Goal: Information Seeking & Learning: Learn about a topic

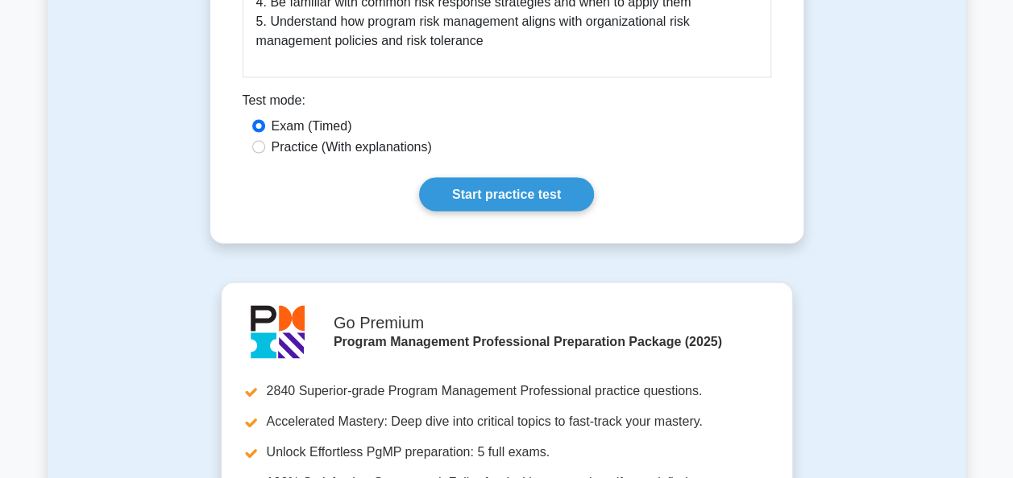
scroll to position [1426, 0]
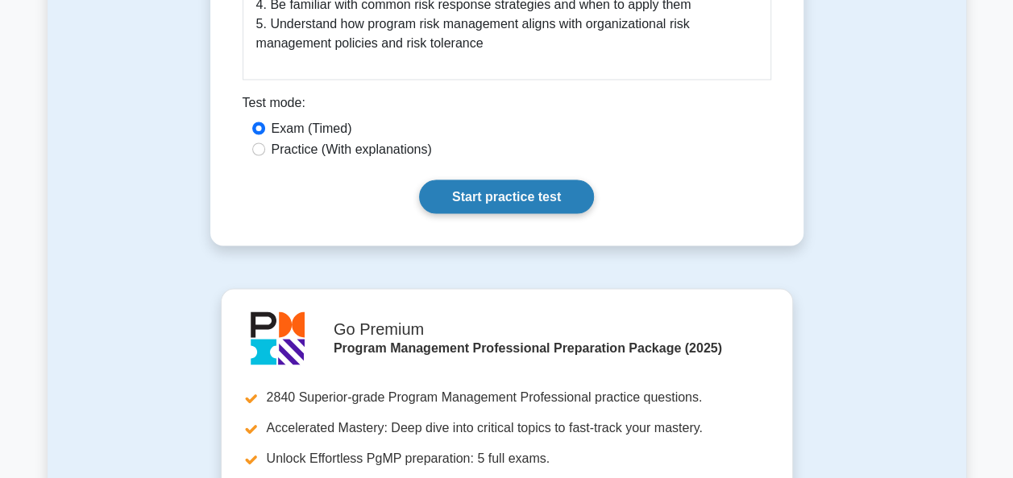
click at [512, 180] on link "Start practice test" at bounding box center [506, 197] width 175 height 34
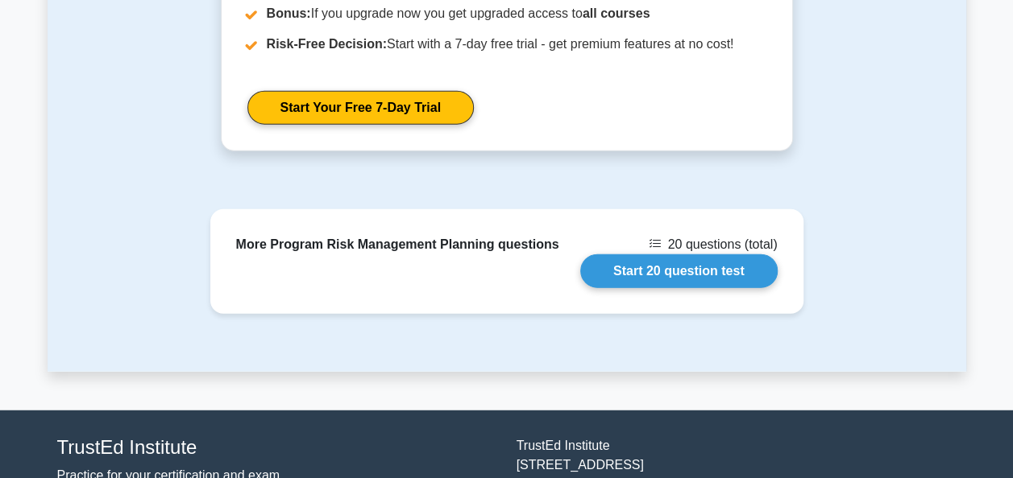
scroll to position [1943, 0]
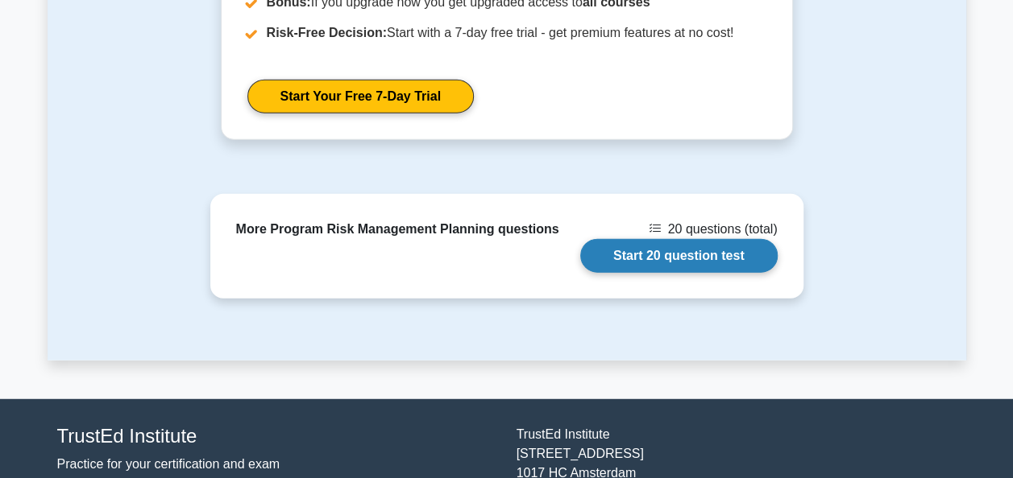
click at [681, 239] on link "Start 20 question test" at bounding box center [678, 256] width 197 height 34
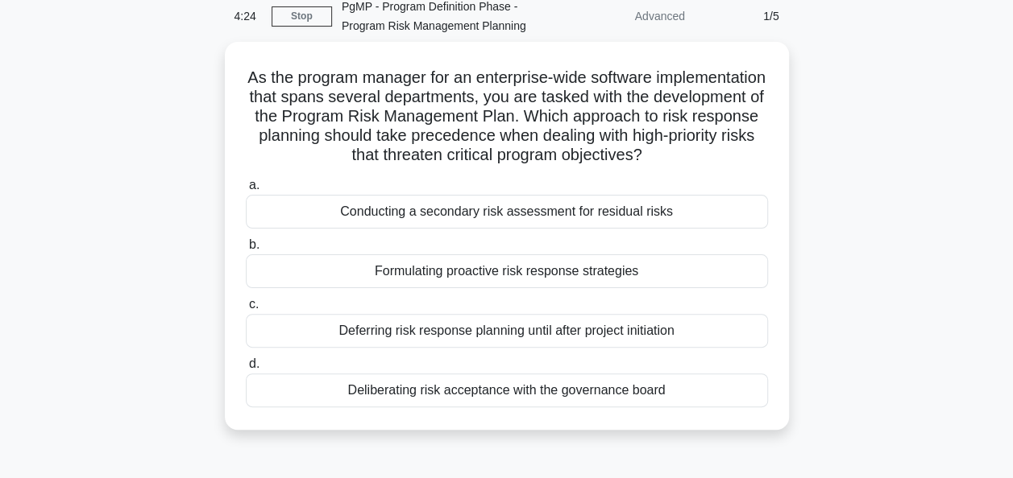
scroll to position [71, 0]
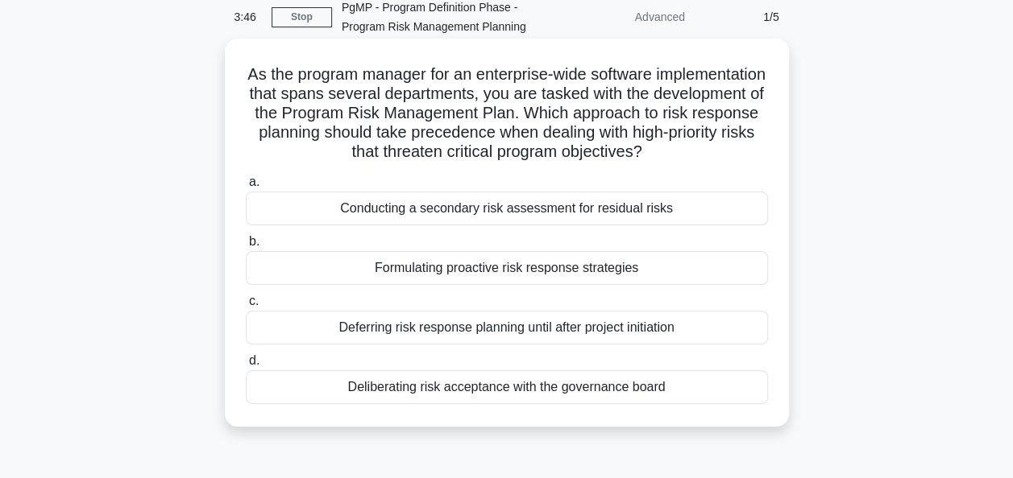
click at [627, 285] on div "Formulating proactive risk response strategies" at bounding box center [507, 268] width 522 height 34
click at [246, 247] on input "b. Formulating proactive risk response strategies" at bounding box center [246, 242] width 0 height 10
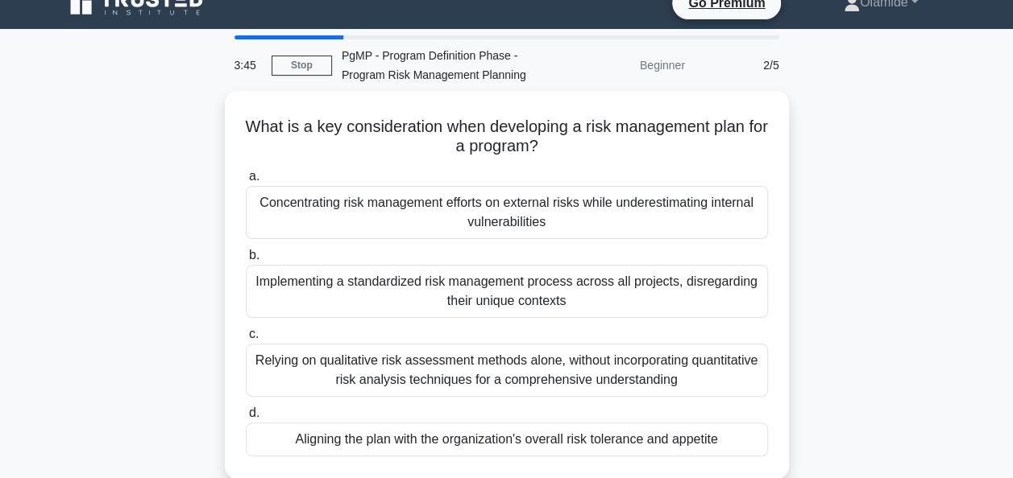
scroll to position [0, 0]
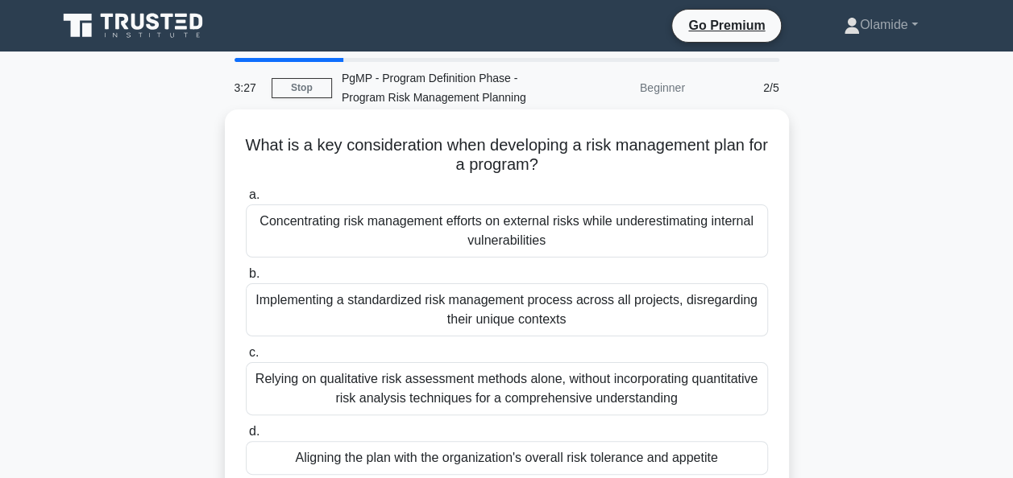
click at [723, 450] on div "Aligning the plan with the organization's overall risk tolerance and appetite" at bounding box center [507, 458] width 522 height 34
click at [246, 437] on input "d. Aligning the plan with the organization's overall risk tolerance and appetite" at bounding box center [246, 432] width 0 height 10
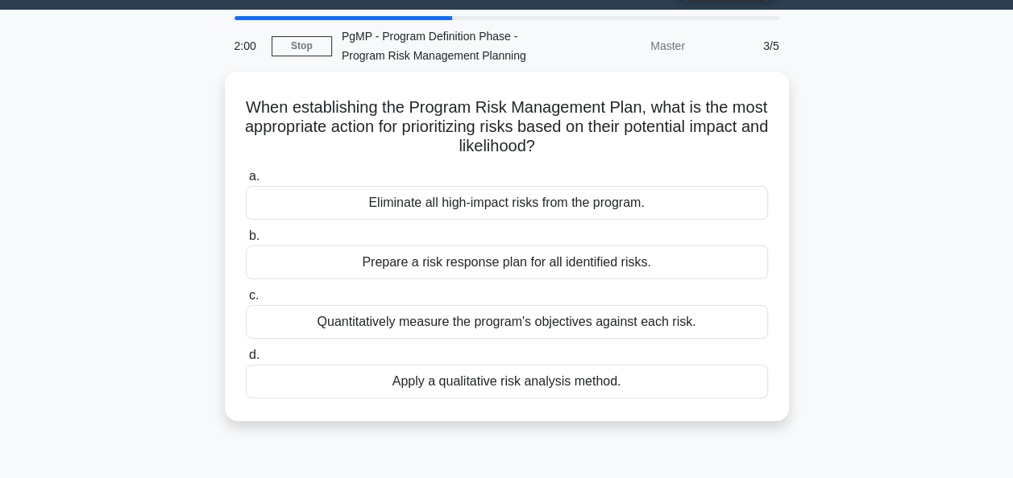
scroll to position [41, 0]
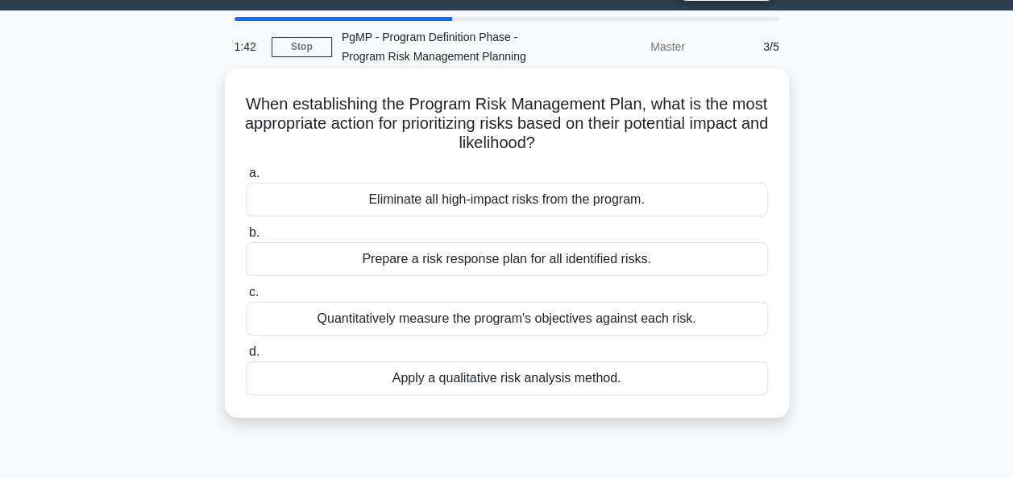
click at [599, 378] on div "Apply a qualitative risk analysis method." at bounding box center [507, 379] width 522 height 34
click at [246, 358] on input "d. Apply a qualitative risk analysis method." at bounding box center [246, 352] width 0 height 10
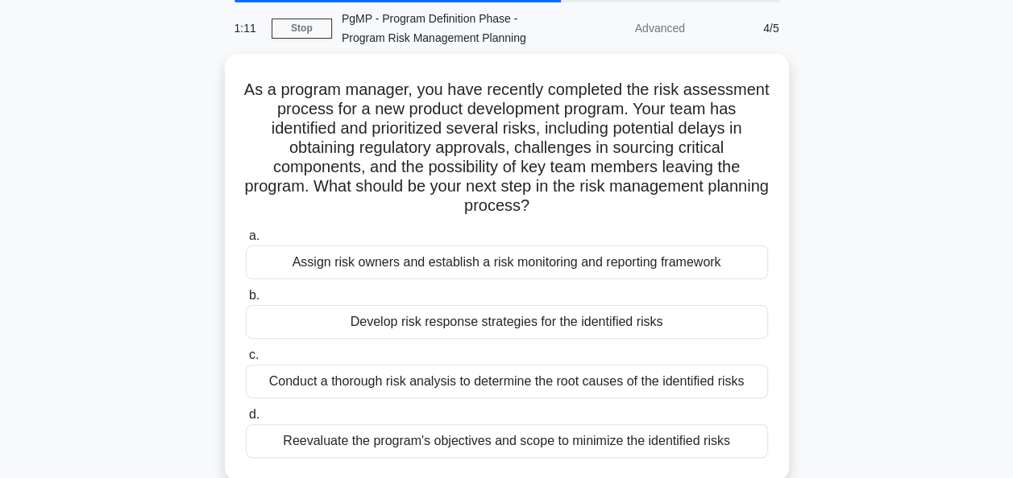
scroll to position [61, 0]
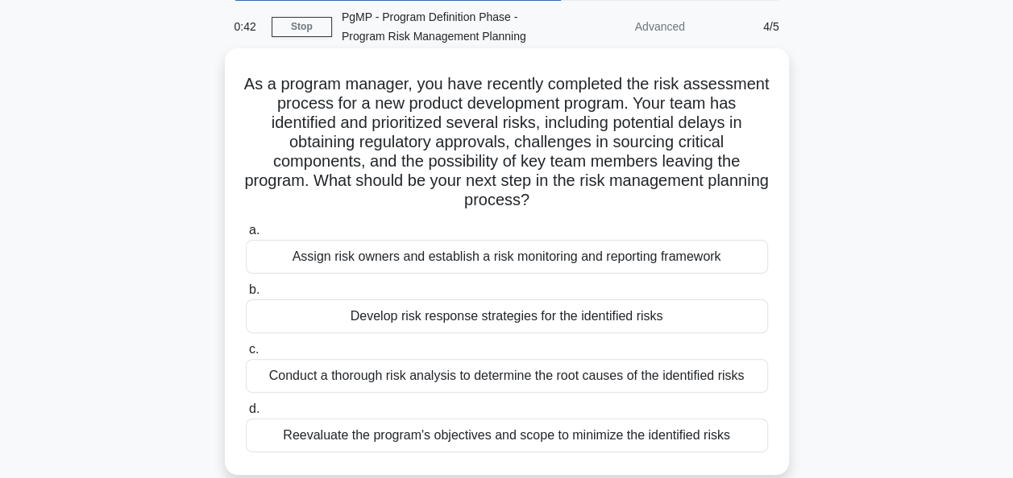
click at [499, 320] on div "Develop risk response strategies for the identified risks" at bounding box center [507, 317] width 522 height 34
click at [246, 296] on input "b. Develop risk response strategies for the identified risks" at bounding box center [246, 290] width 0 height 10
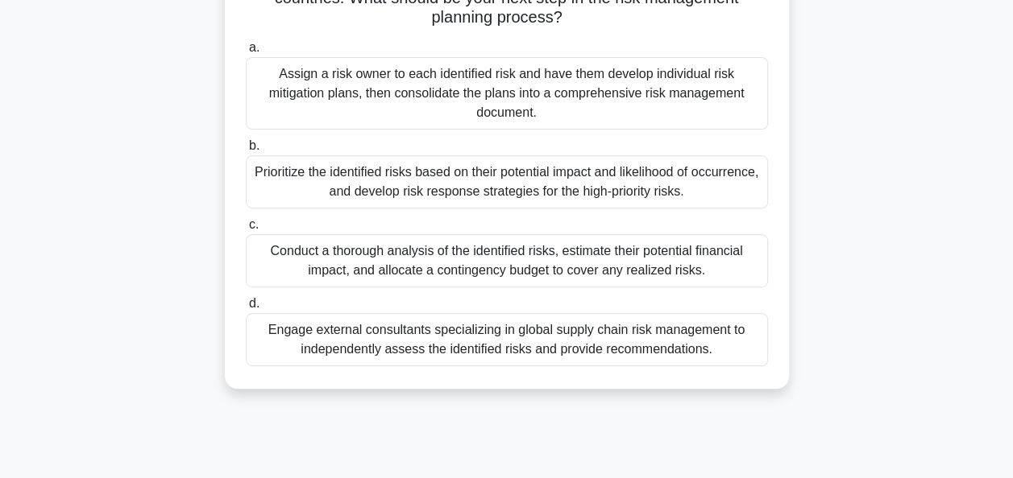
scroll to position [249, 0]
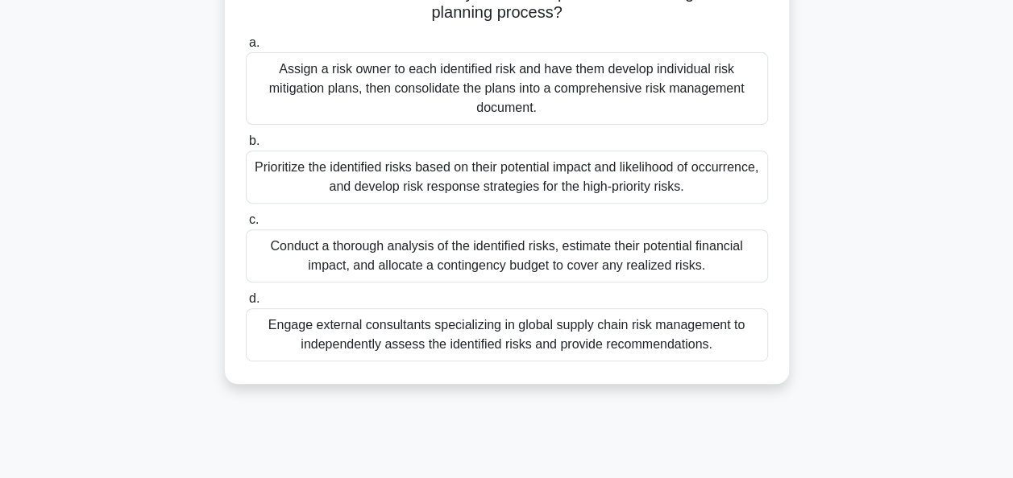
click at [599, 182] on div "Prioritize the identified risks based on their potential impact and likelihood …" at bounding box center [507, 177] width 522 height 53
click at [246, 147] on input "b. Prioritize the identified risks based on their potential impact and likeliho…" at bounding box center [246, 141] width 0 height 10
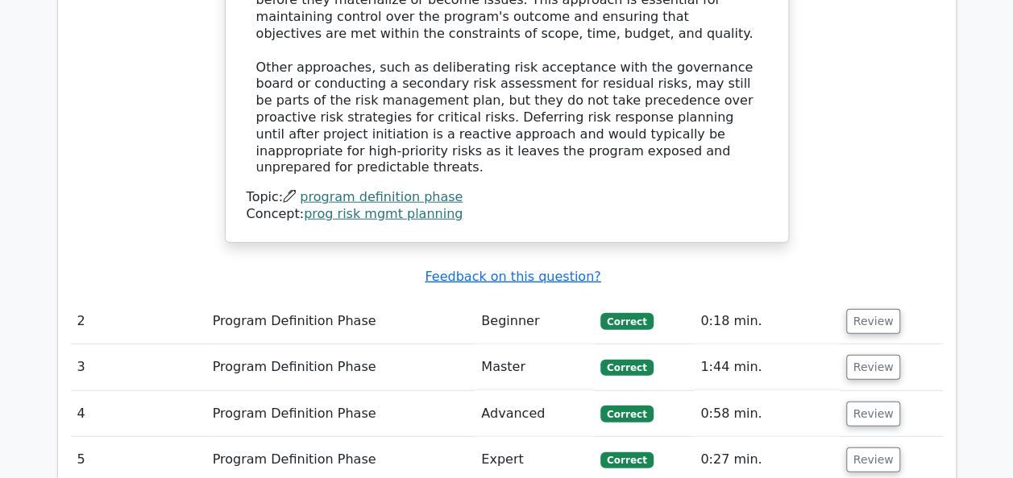
scroll to position [1878, 0]
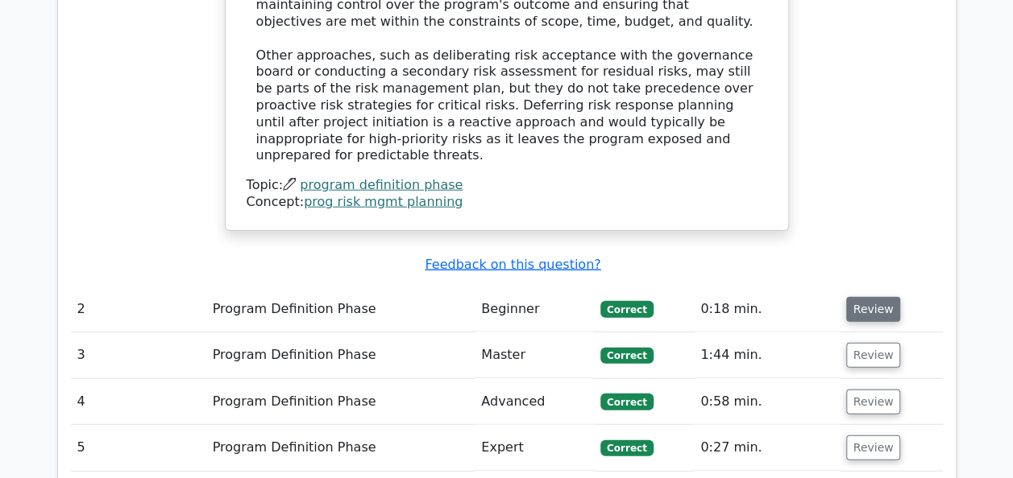
click at [857, 297] on button "Review" at bounding box center [873, 309] width 55 height 25
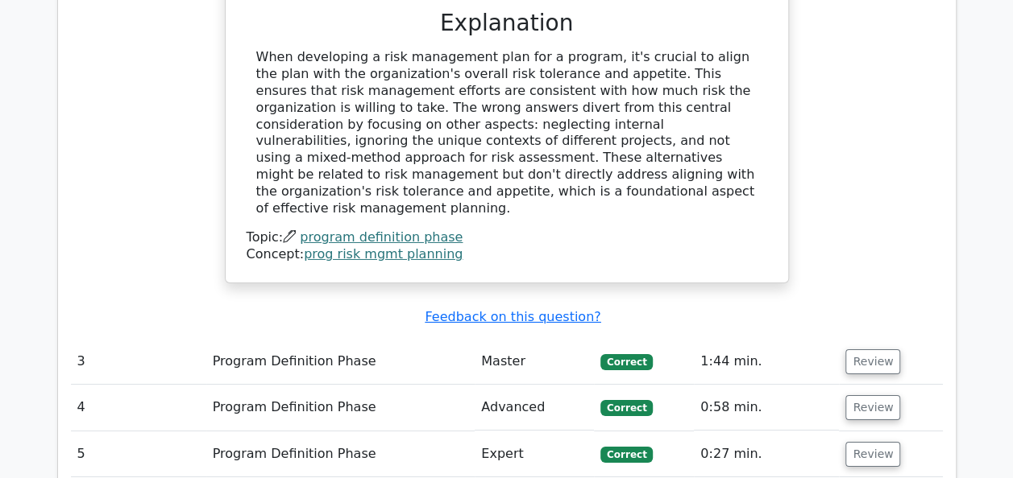
scroll to position [2578, 0]
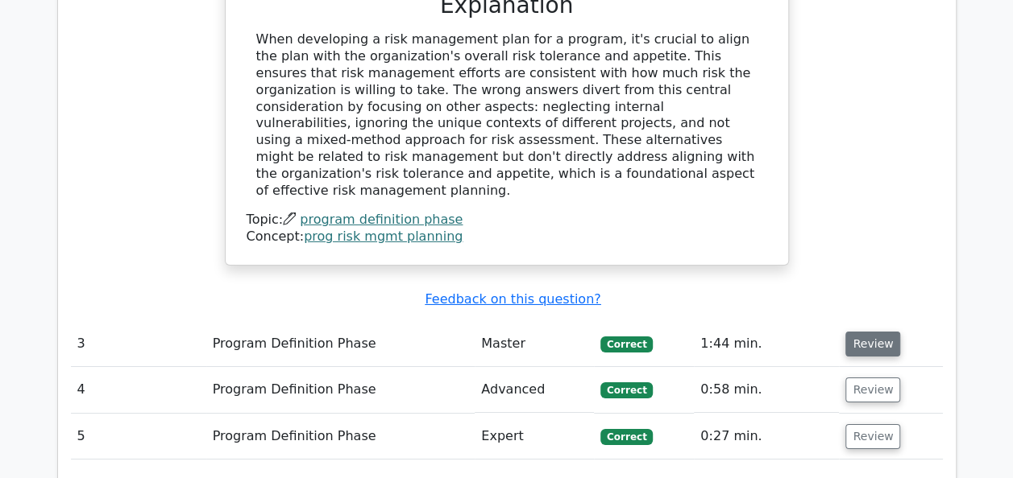
click at [858, 332] on button "Review" at bounding box center [872, 344] width 55 height 25
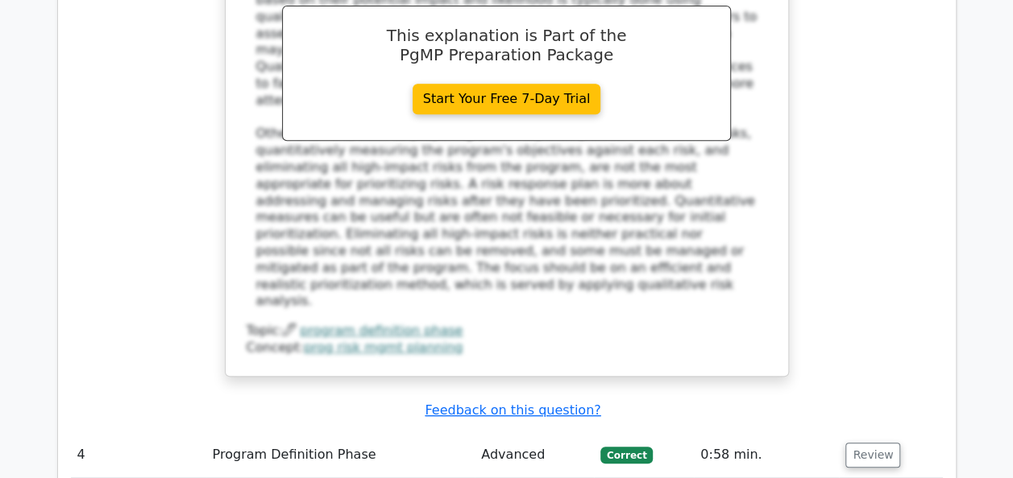
scroll to position [3349, 0]
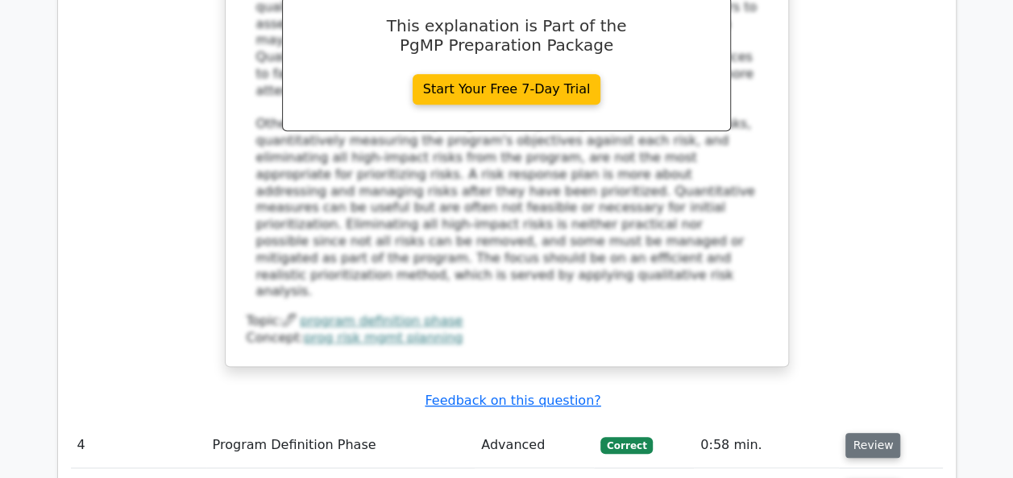
click at [876, 433] on button "Review" at bounding box center [872, 445] width 55 height 25
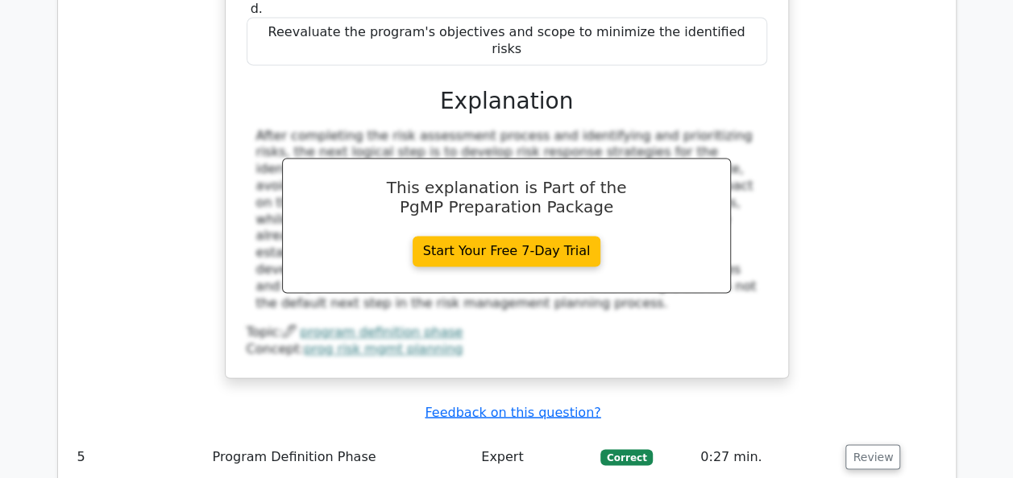
scroll to position [4179, 0]
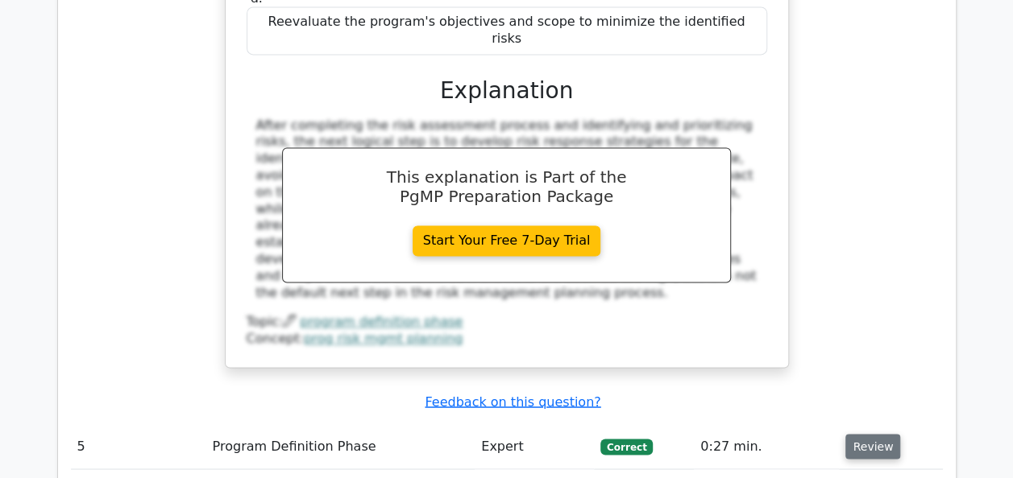
click at [877, 434] on button "Review" at bounding box center [872, 446] width 55 height 25
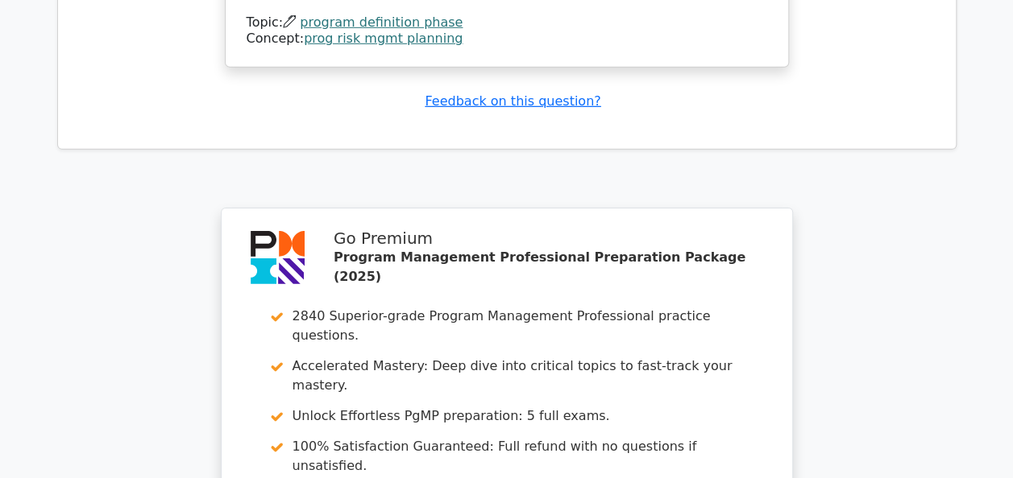
scroll to position [5516, 0]
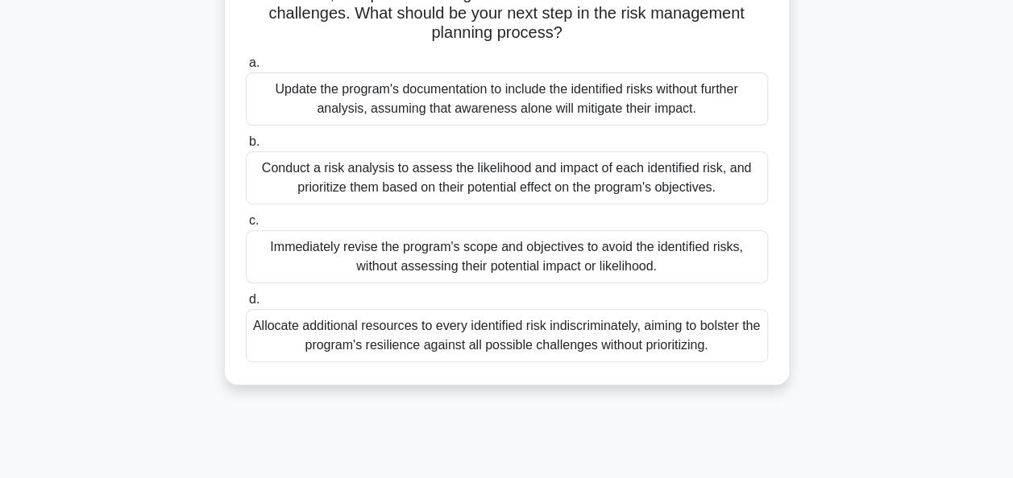
scroll to position [235, 0]
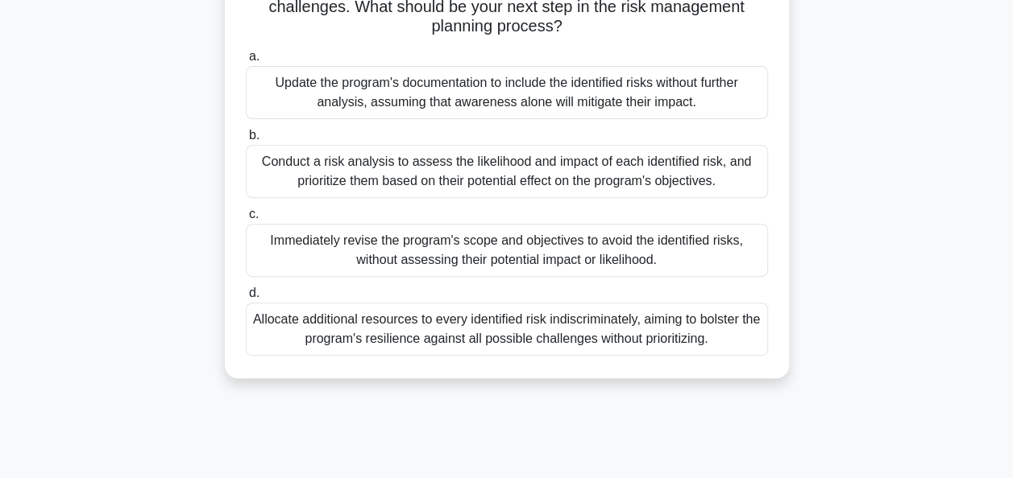
click at [688, 173] on div "Conduct a risk analysis to assess the likelihood and impact of each identified …" at bounding box center [507, 171] width 522 height 53
click at [246, 141] on input "b. Conduct a risk analysis to assess the likelihood and impact of each identifi…" at bounding box center [246, 135] width 0 height 10
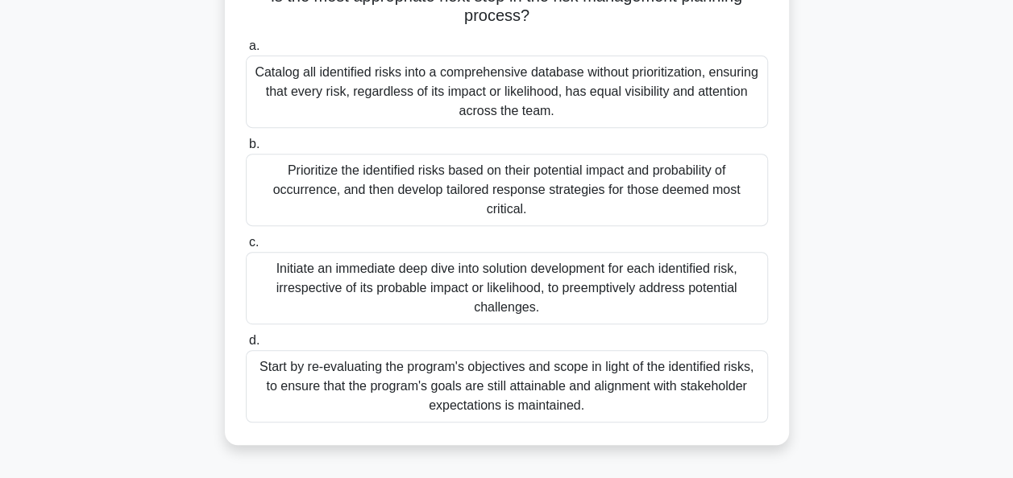
scroll to position [273, 0]
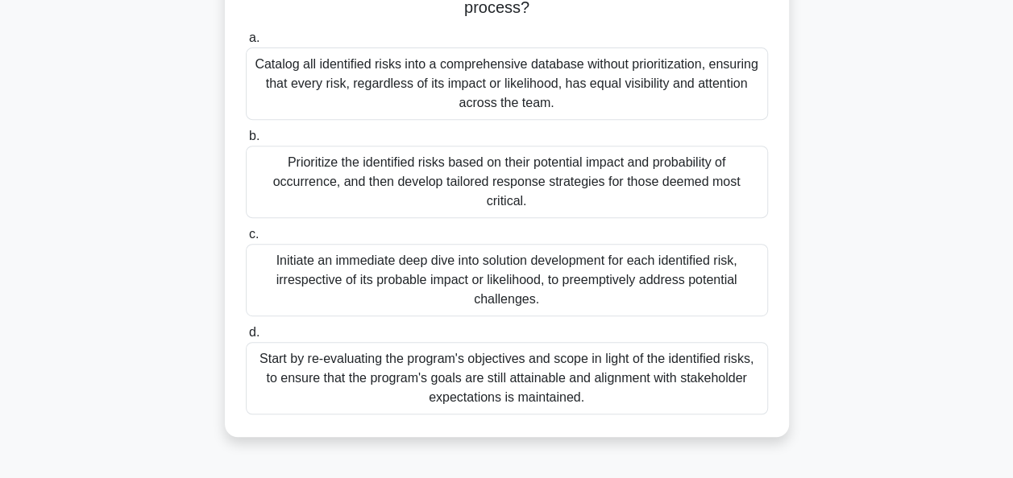
click at [630, 176] on div "Prioritize the identified risks based on their potential impact and probability…" at bounding box center [507, 182] width 522 height 72
click at [246, 142] on input "b. Prioritize the identified risks based on their potential impact and probabil…" at bounding box center [246, 136] width 0 height 10
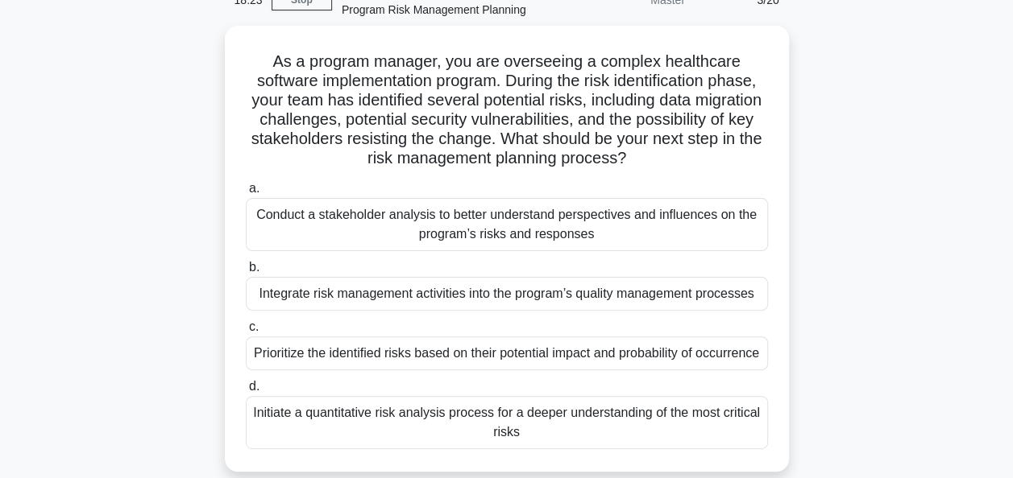
scroll to position [94, 0]
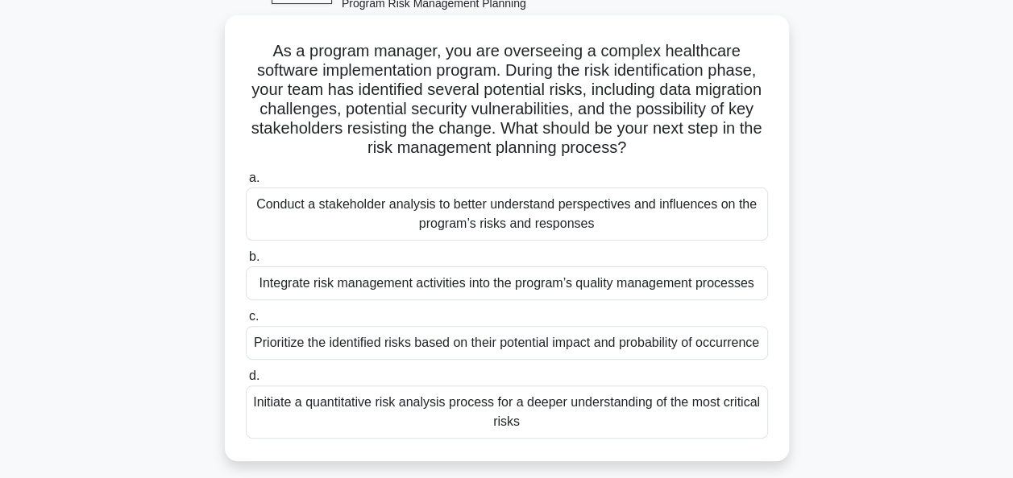
click at [404, 349] on div "Prioritize the identified risks based on their potential impact and probability…" at bounding box center [507, 343] width 522 height 34
click at [246, 322] on input "c. Prioritize the identified risks based on their potential impact and probabil…" at bounding box center [246, 317] width 0 height 10
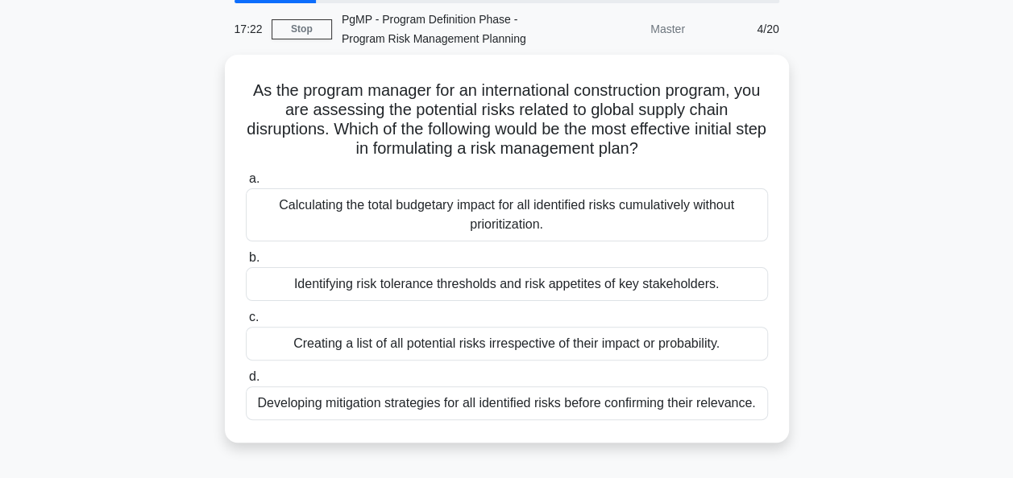
scroll to position [57, 0]
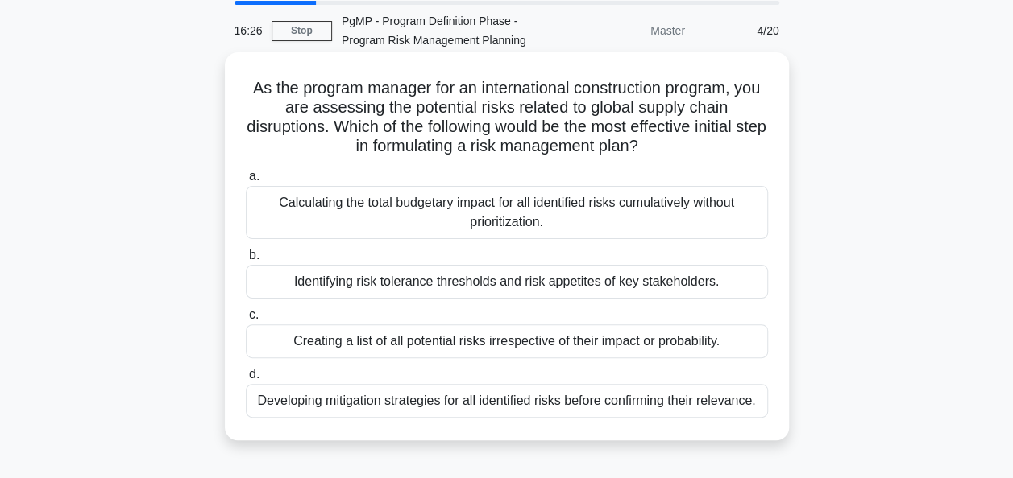
click at [692, 285] on div "Identifying risk tolerance thresholds and risk appetites of key stakeholders." at bounding box center [507, 282] width 522 height 34
click at [246, 261] on input "b. Identifying risk tolerance thresholds and risk appetites of key stakeholders." at bounding box center [246, 256] width 0 height 10
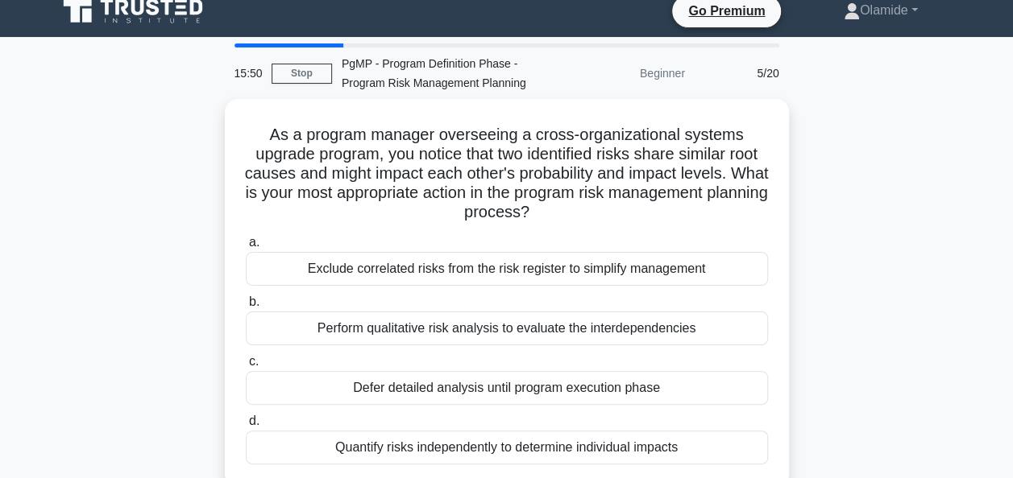
scroll to position [14, 0]
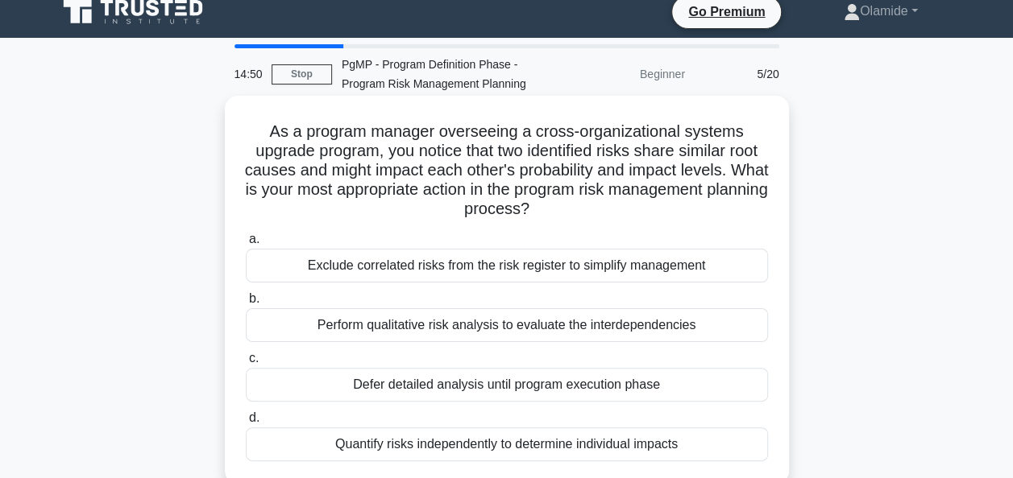
click at [612, 447] on div "Quantify risks independently to determine individual impacts" at bounding box center [507, 445] width 522 height 34
click at [246, 424] on input "d. Quantify risks independently to determine individual impacts" at bounding box center [246, 418] width 0 height 10
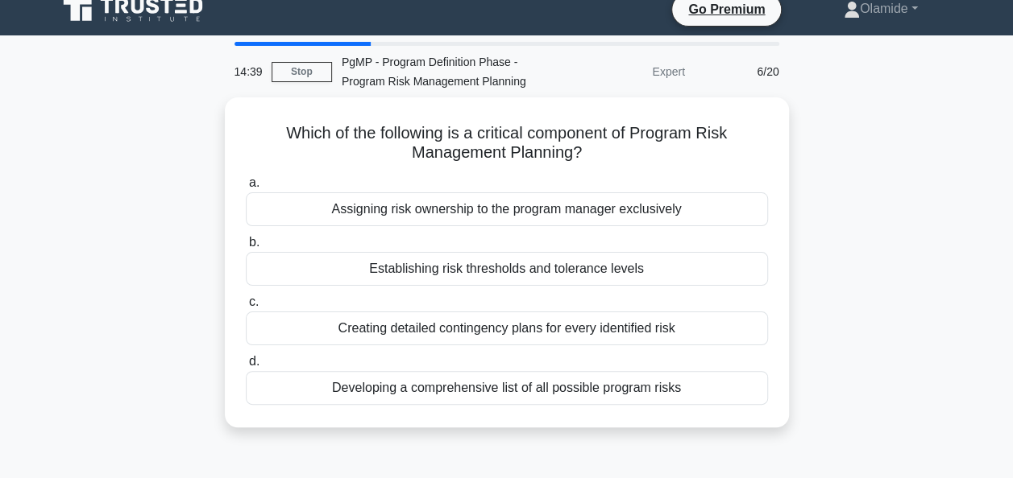
scroll to position [19, 0]
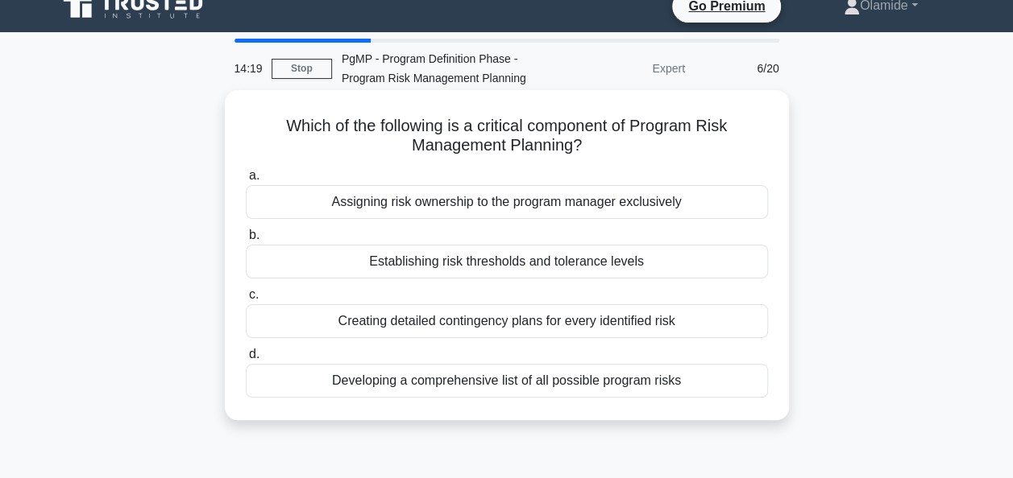
click at [680, 255] on div "Establishing risk thresholds and tolerance levels" at bounding box center [507, 262] width 522 height 34
click at [246, 241] on input "b. Establishing risk thresholds and tolerance levels" at bounding box center [246, 235] width 0 height 10
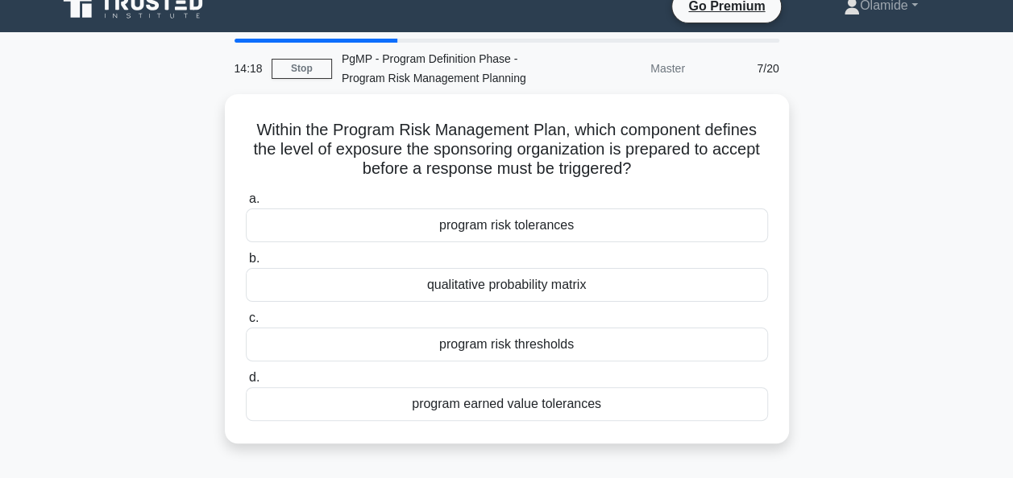
scroll to position [0, 0]
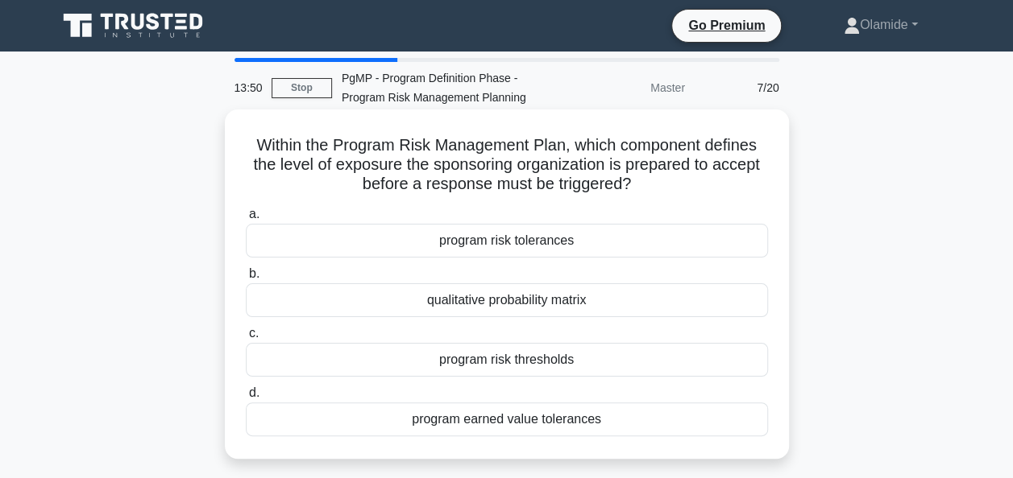
click at [601, 364] on div "program risk thresholds" at bounding box center [507, 360] width 522 height 34
click at [246, 339] on input "c. program risk thresholds" at bounding box center [246, 334] width 0 height 10
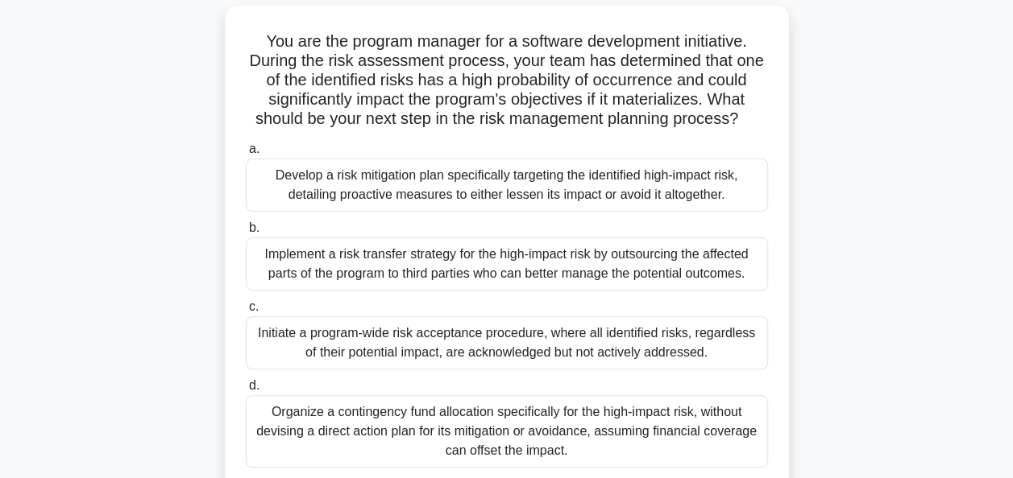
scroll to position [110, 0]
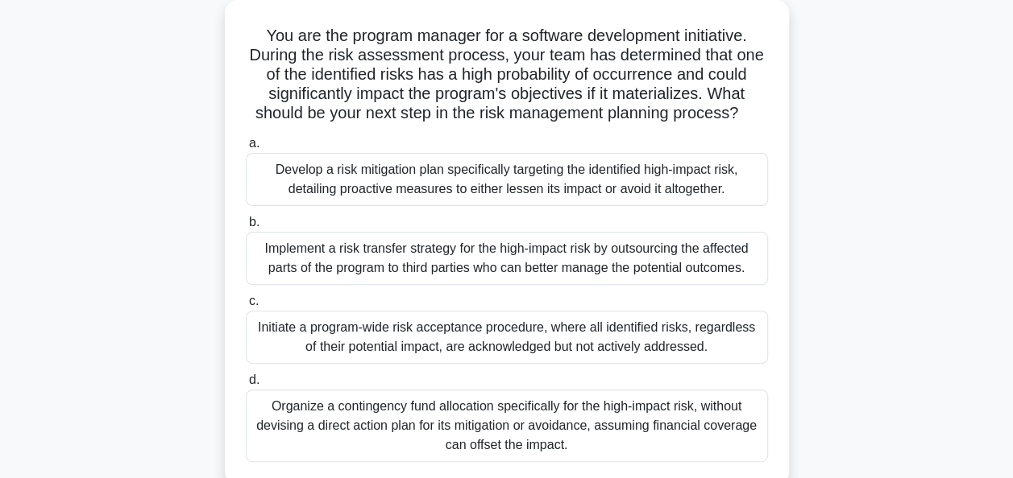
click at [678, 196] on div "Develop a risk mitigation plan specifically targeting the identified high-impac…" at bounding box center [507, 179] width 522 height 53
click at [246, 149] on input "a. Develop a risk mitigation plan specifically targeting the identified high-im…" at bounding box center [246, 144] width 0 height 10
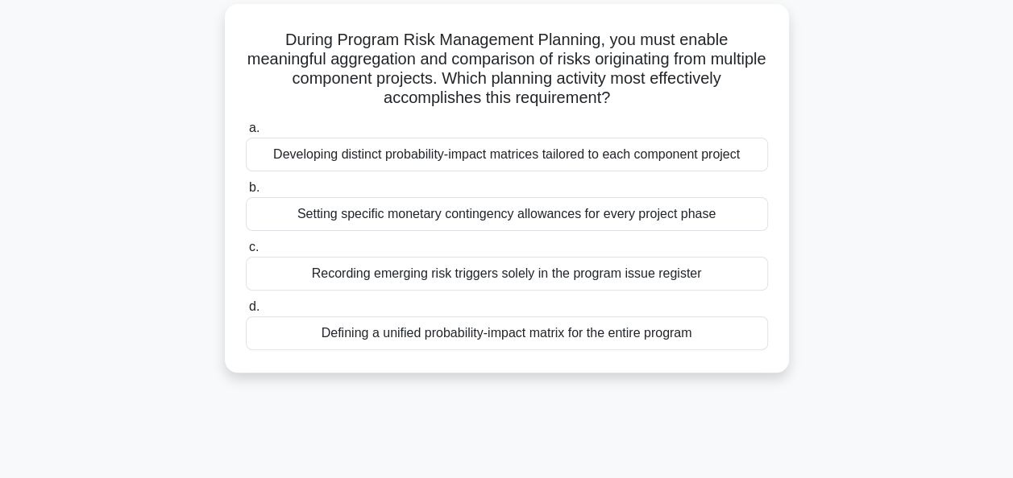
scroll to position [0, 0]
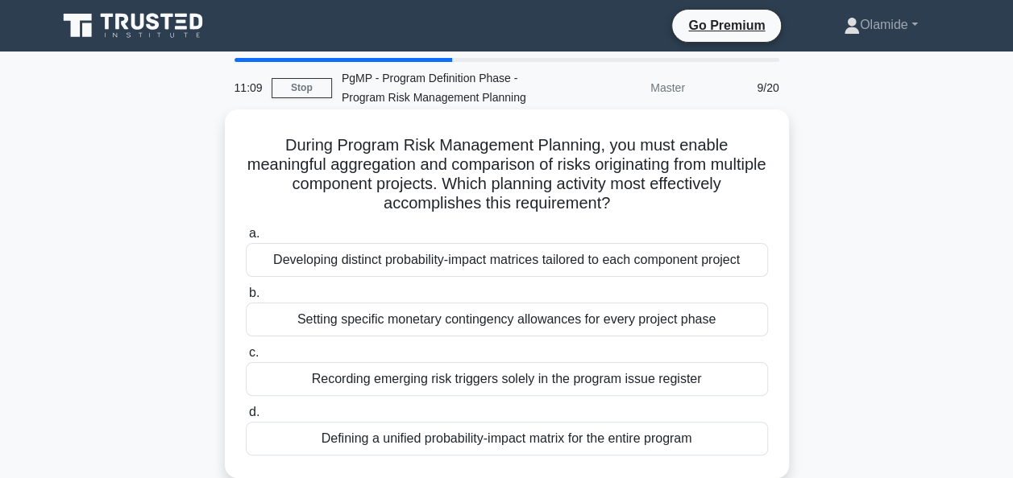
click at [520, 438] on div "Defining a unified probability-impact matrix for the entire program" at bounding box center [507, 439] width 522 height 34
click at [246, 418] on input "d. Defining a unified probability-impact matrix for the entire program" at bounding box center [246, 413] width 0 height 10
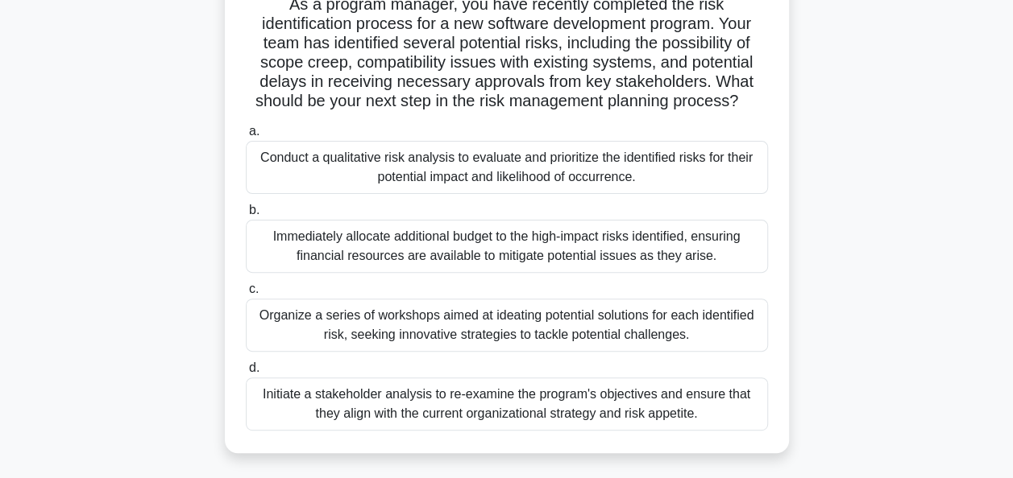
scroll to position [143, 0]
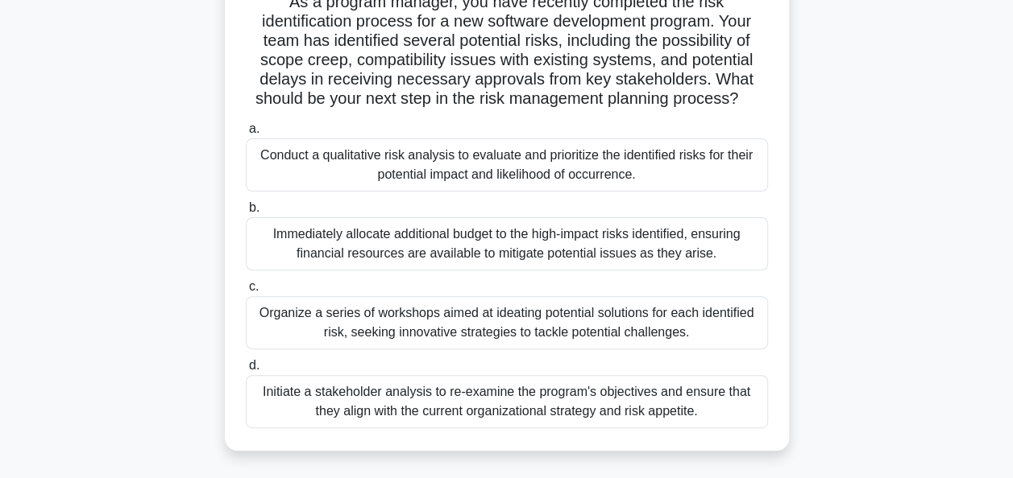
click at [714, 166] on div "Conduct a qualitative risk analysis to evaluate and prioritize the identified r…" at bounding box center [507, 165] width 522 height 53
click at [246, 135] on input "a. Conduct a qualitative risk analysis to evaluate and prioritize the identifie…" at bounding box center [246, 129] width 0 height 10
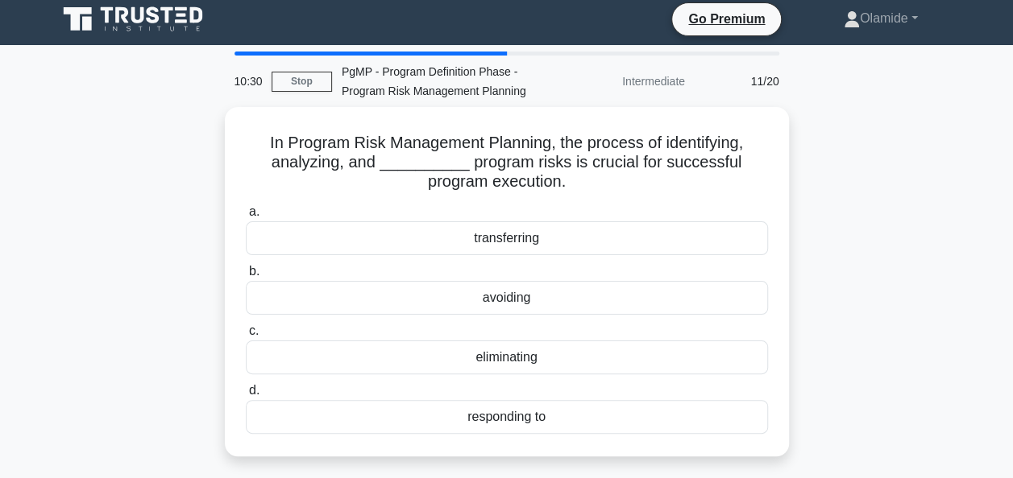
scroll to position [0, 0]
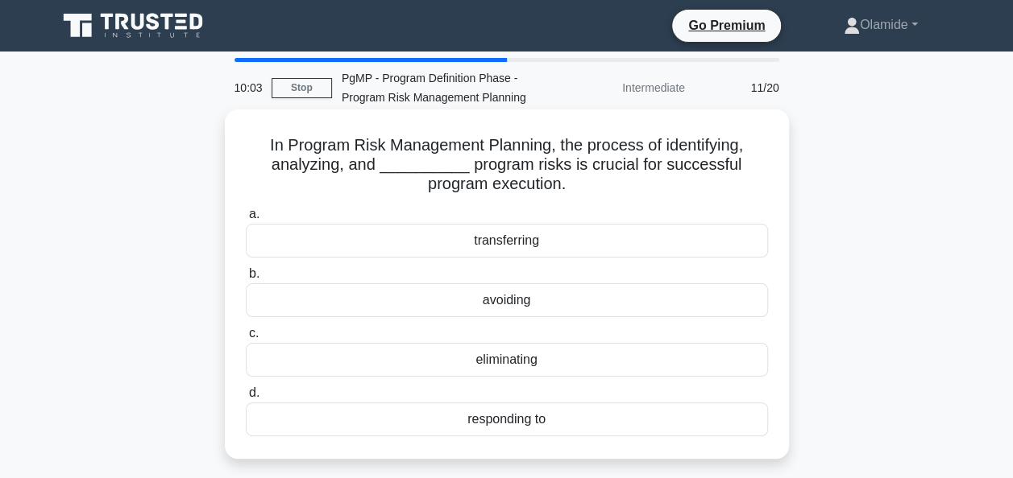
click at [541, 420] on div "responding to" at bounding box center [507, 420] width 522 height 34
click at [246, 399] on input "d. responding to" at bounding box center [246, 393] width 0 height 10
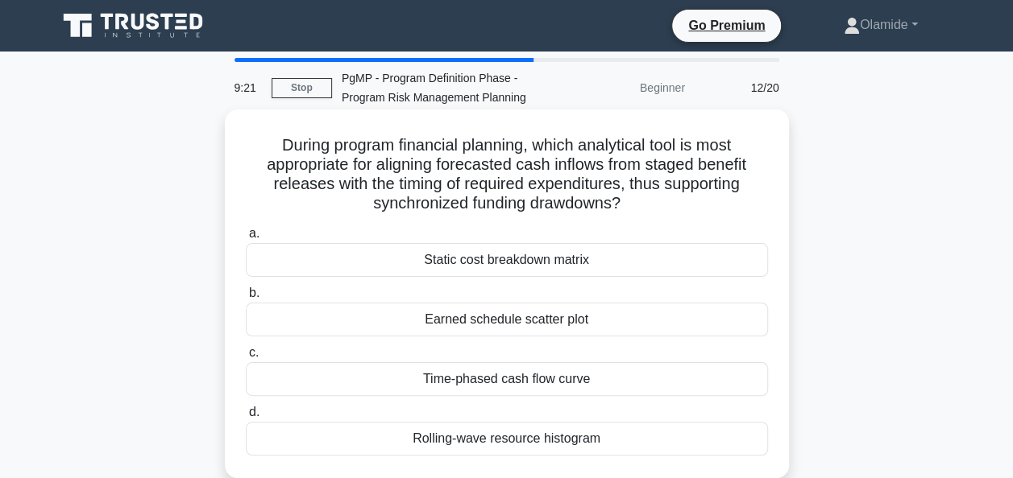
click at [496, 371] on div "Time-phased cash flow curve" at bounding box center [507, 379] width 522 height 34
click at [246, 358] on input "c. Time-phased cash flow curve" at bounding box center [246, 353] width 0 height 10
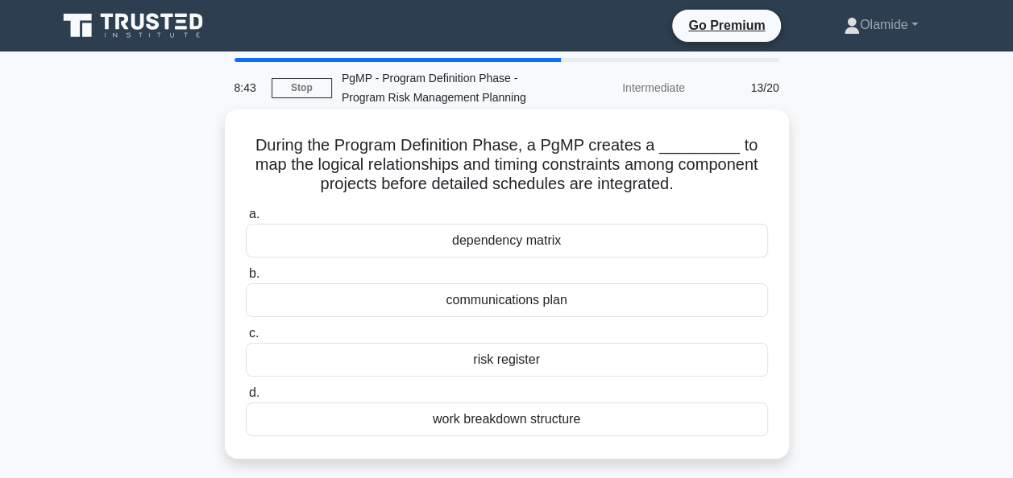
click at [583, 240] on div "dependency matrix" at bounding box center [507, 241] width 522 height 34
click at [246, 220] on input "a. dependency matrix" at bounding box center [246, 214] width 0 height 10
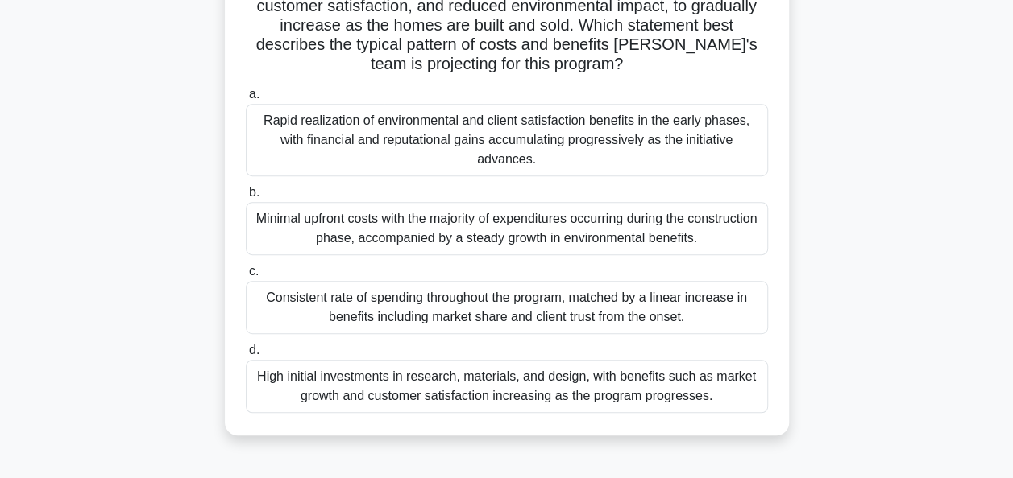
scroll to position [282, 0]
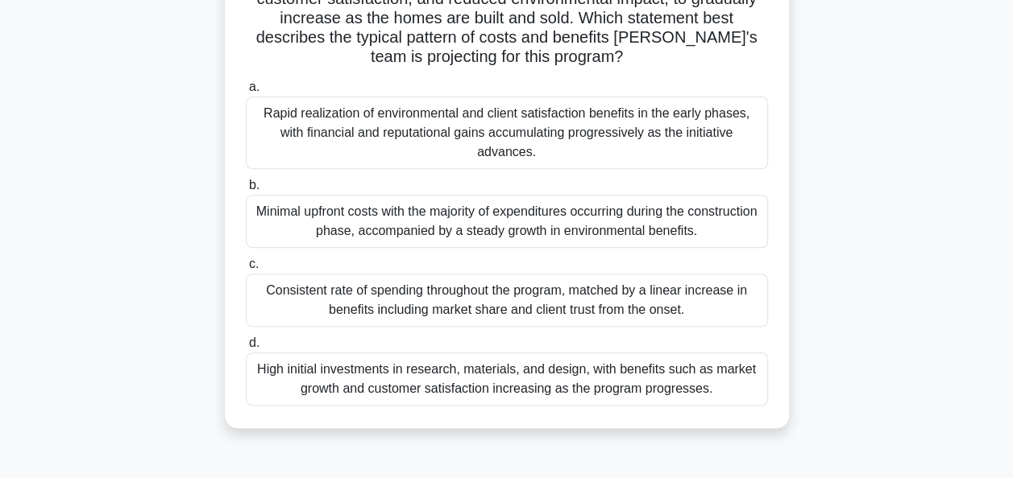
click at [594, 395] on div "High initial investments in research, materials, and design, with benefits such…" at bounding box center [507, 379] width 522 height 53
click at [246, 349] on input "d. High initial investments in research, materials, and design, with benefits s…" at bounding box center [246, 343] width 0 height 10
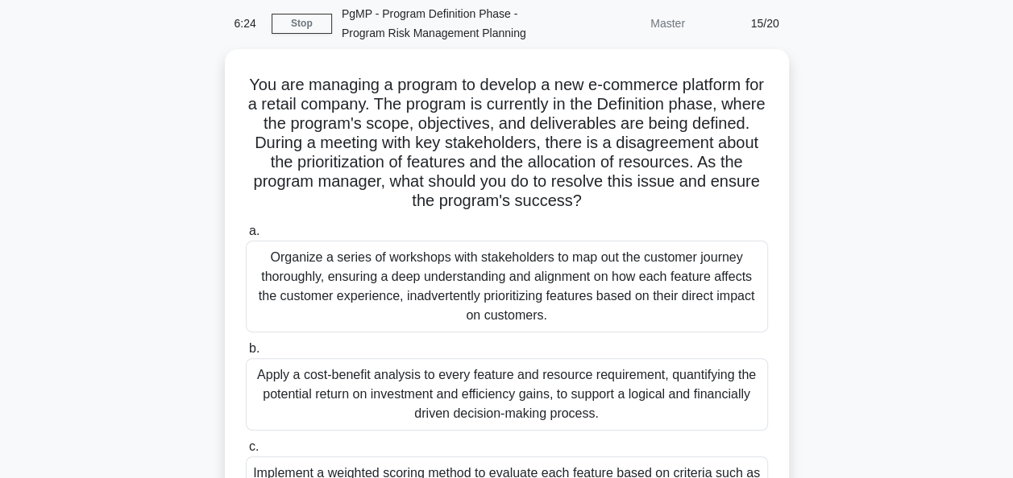
scroll to position [63, 0]
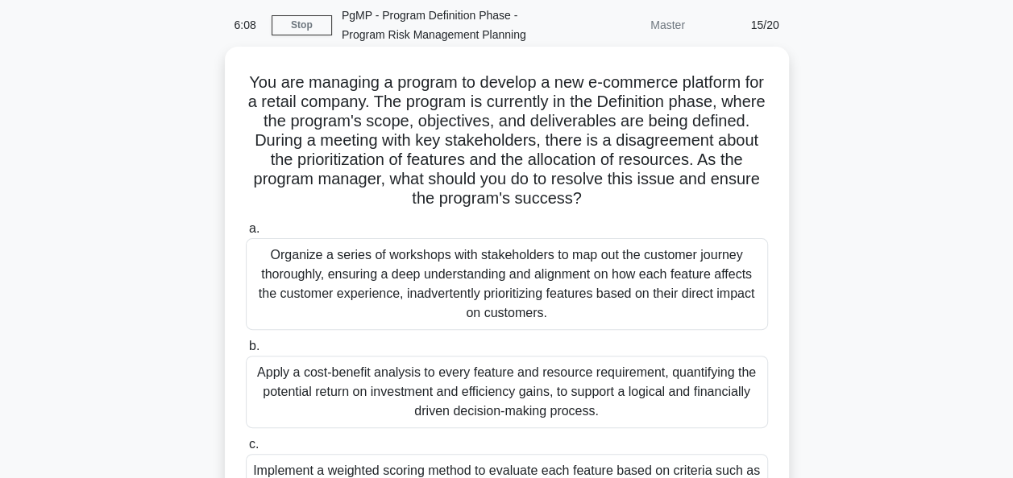
click at [491, 314] on div "Organize a series of workshops with stakeholders to map out the customer journe…" at bounding box center [507, 284] width 522 height 92
click at [246, 234] on input "a. Organize a series of workshops with stakeholders to map out the customer jou…" at bounding box center [246, 229] width 0 height 10
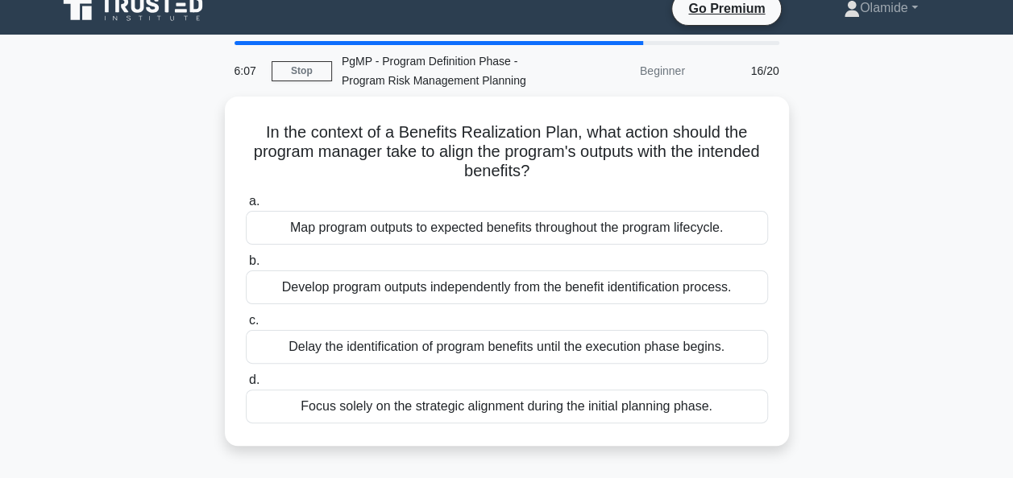
scroll to position [0, 0]
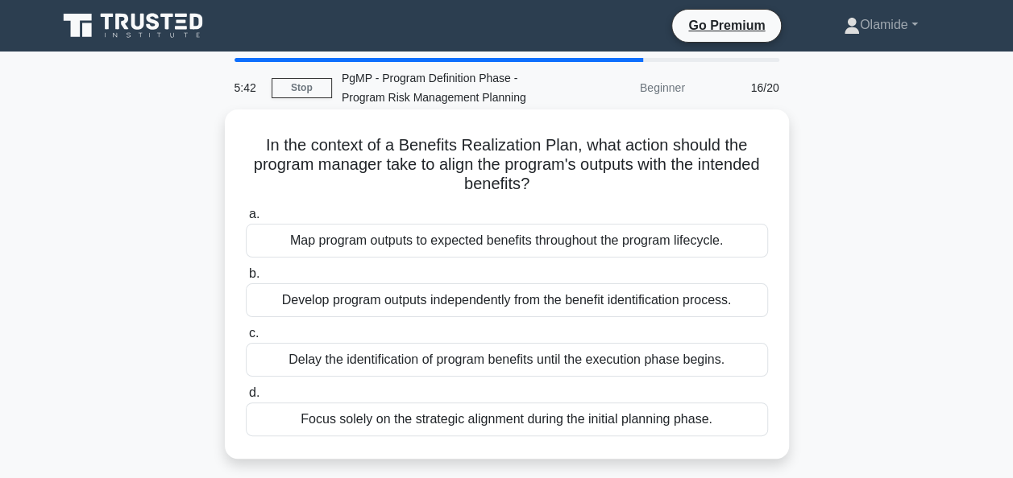
click at [620, 248] on div "Map program outputs to expected benefits throughout the program lifecycle." at bounding box center [507, 241] width 522 height 34
click at [246, 220] on input "a. Map program outputs to expected benefits throughout the program lifecycle." at bounding box center [246, 214] width 0 height 10
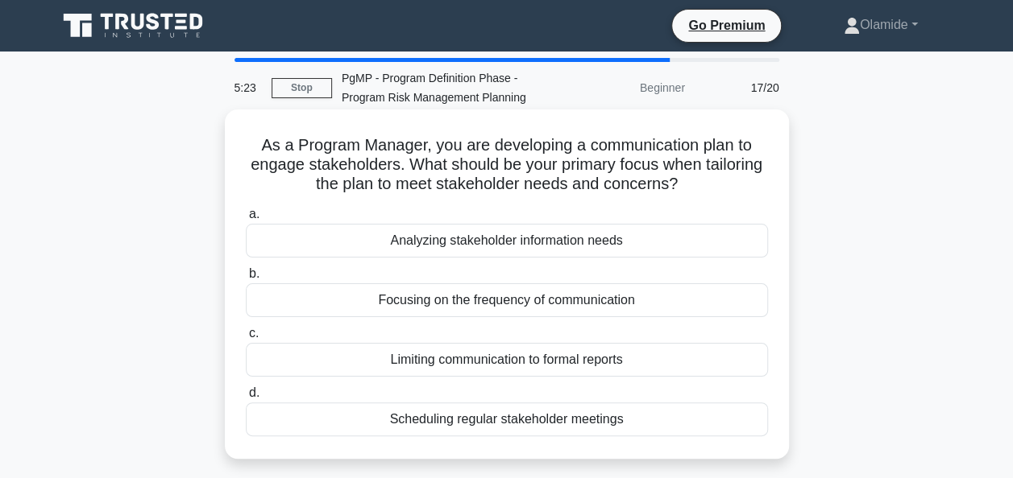
click at [529, 242] on div "Analyzing stakeholder information needs" at bounding box center [507, 241] width 522 height 34
click at [246, 220] on input "a. Analyzing stakeholder information needs" at bounding box center [246, 214] width 0 height 10
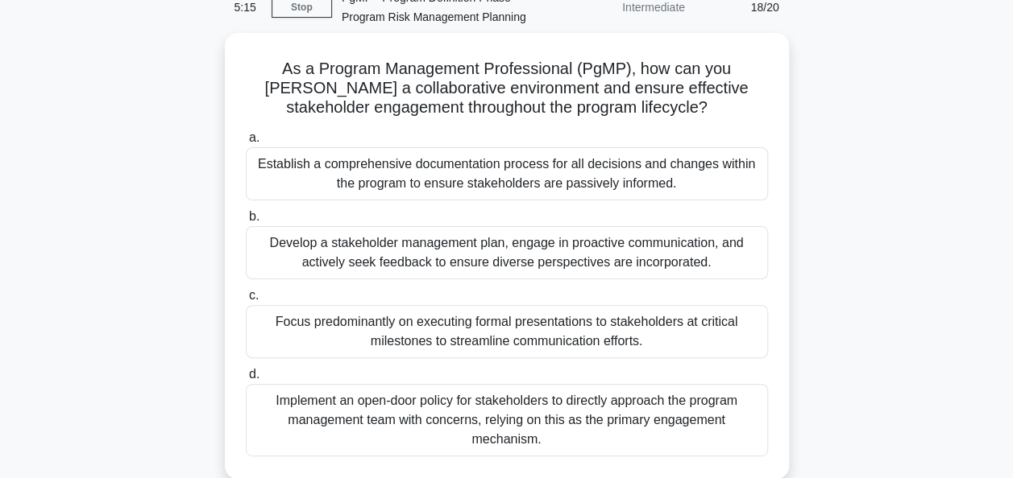
scroll to position [91, 0]
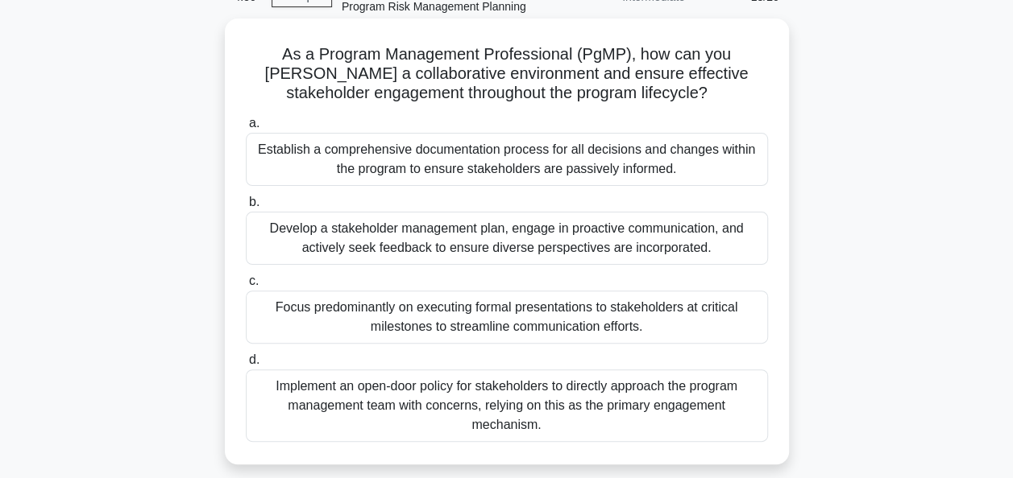
click at [665, 227] on div "Develop a stakeholder management plan, engage in proactive communication, and a…" at bounding box center [507, 238] width 522 height 53
click at [246, 208] on input "b. Develop a stakeholder management plan, engage in proactive communication, an…" at bounding box center [246, 202] width 0 height 10
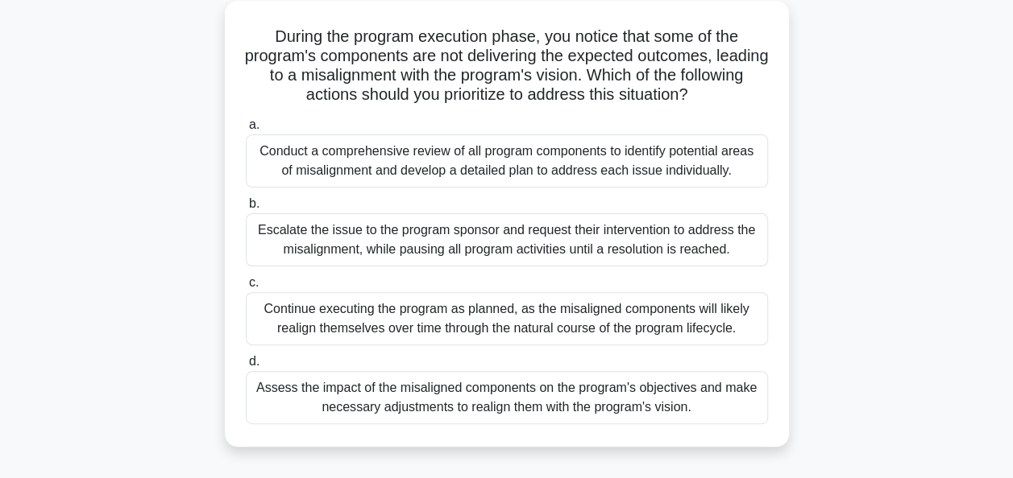
scroll to position [114, 0]
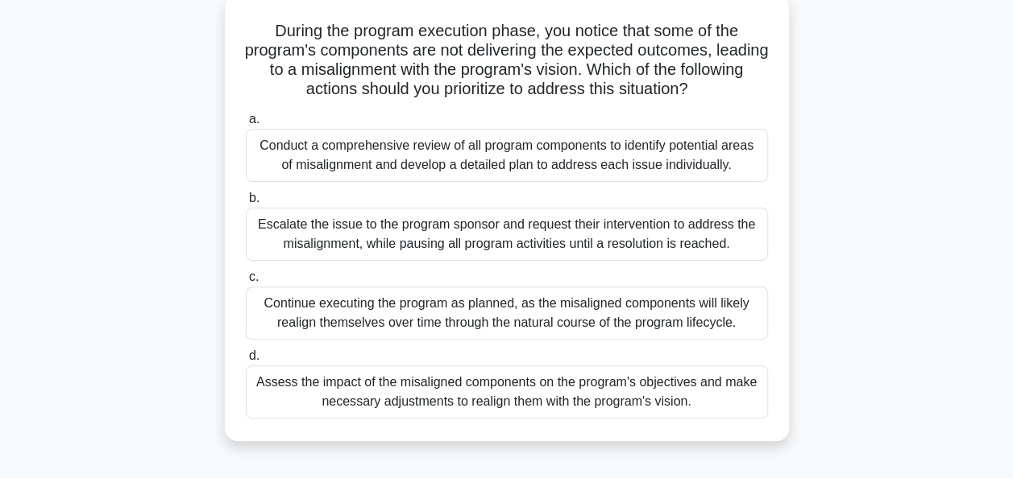
click at [701, 390] on div "Assess the impact of the misaligned components on the program's objectives and …" at bounding box center [507, 392] width 522 height 53
click at [246, 362] on input "d. Assess the impact of the misaligned components on the program's objectives a…" at bounding box center [246, 356] width 0 height 10
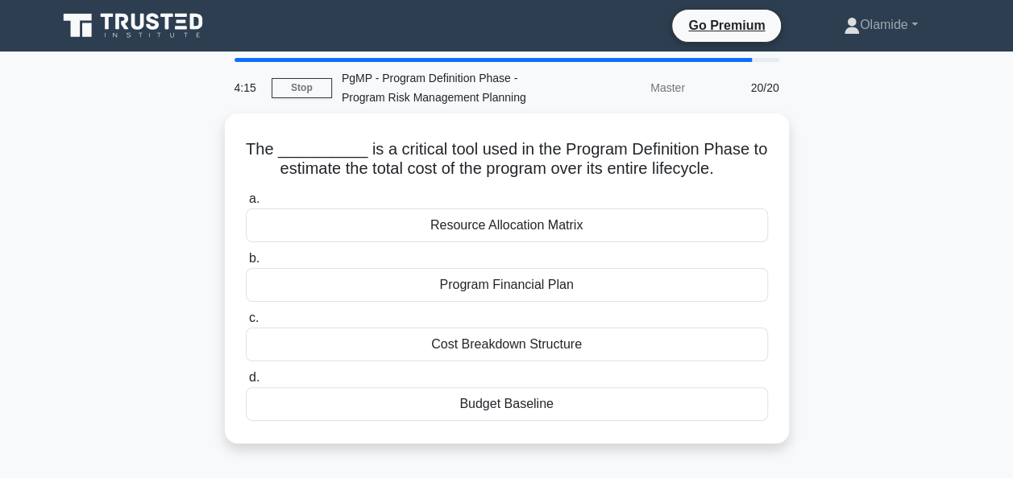
scroll to position [0, 0]
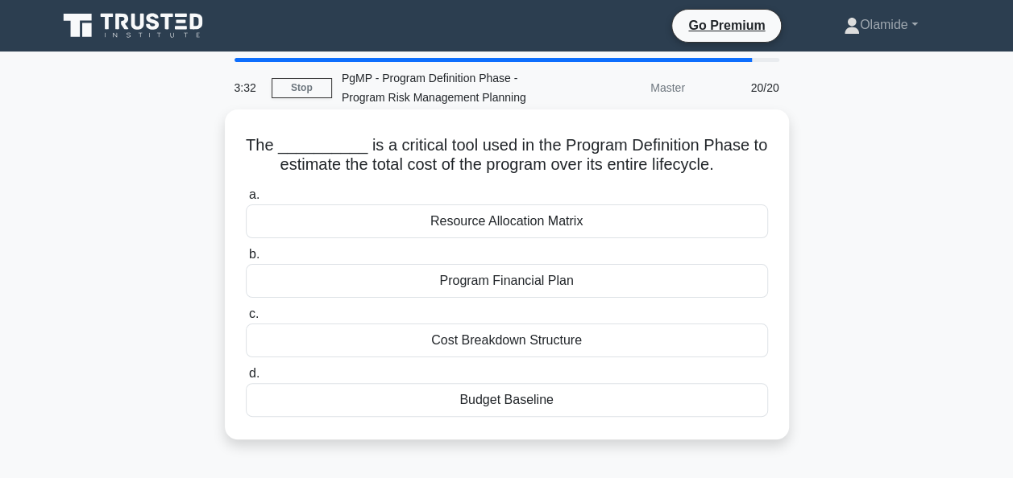
click at [554, 288] on div "Program Financial Plan" at bounding box center [507, 281] width 522 height 34
click at [246, 260] on input "b. Program Financial Plan" at bounding box center [246, 255] width 0 height 10
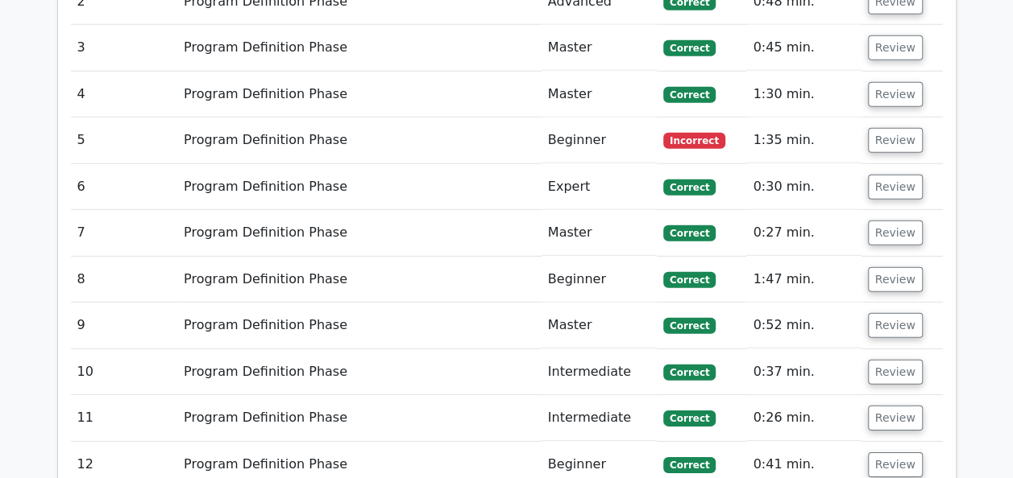
scroll to position [2259, 0]
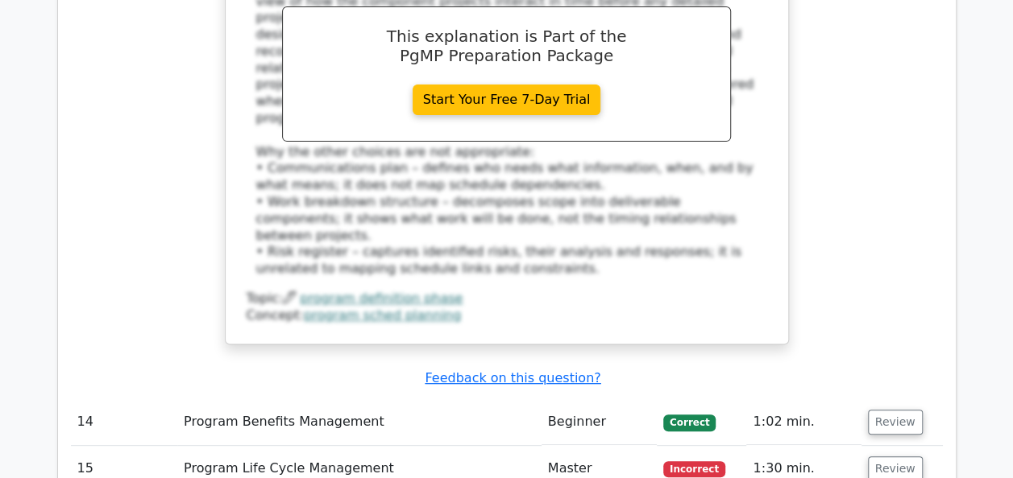
scroll to position [3192, 0]
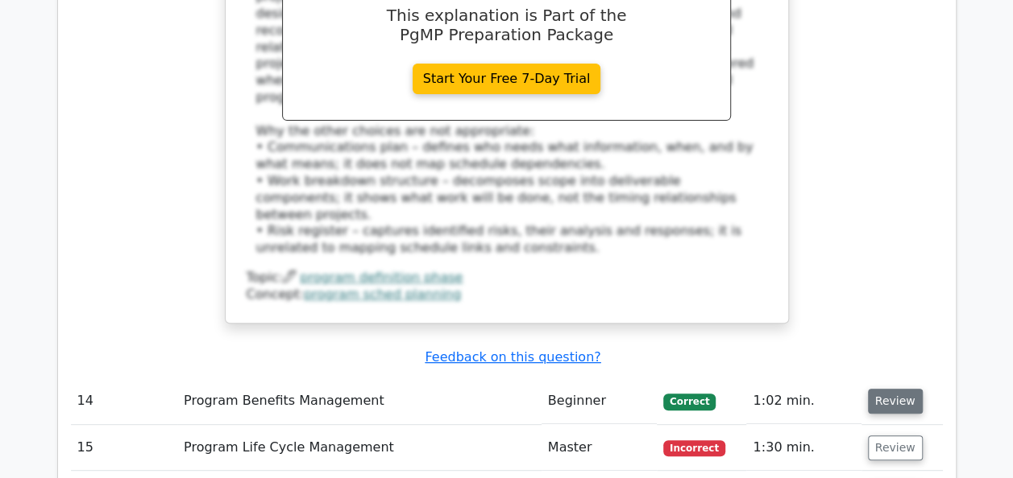
click at [891, 389] on button "Review" at bounding box center [895, 401] width 55 height 25
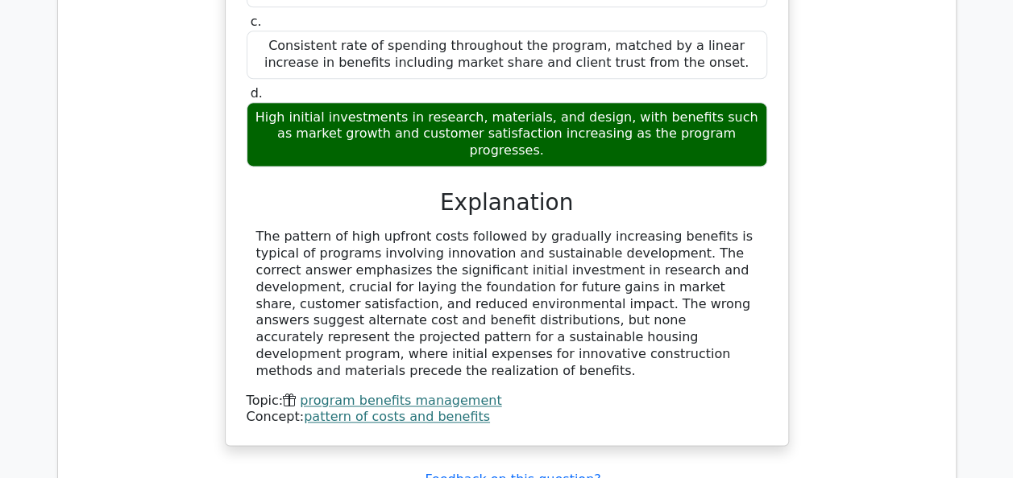
scroll to position [4071, 0]
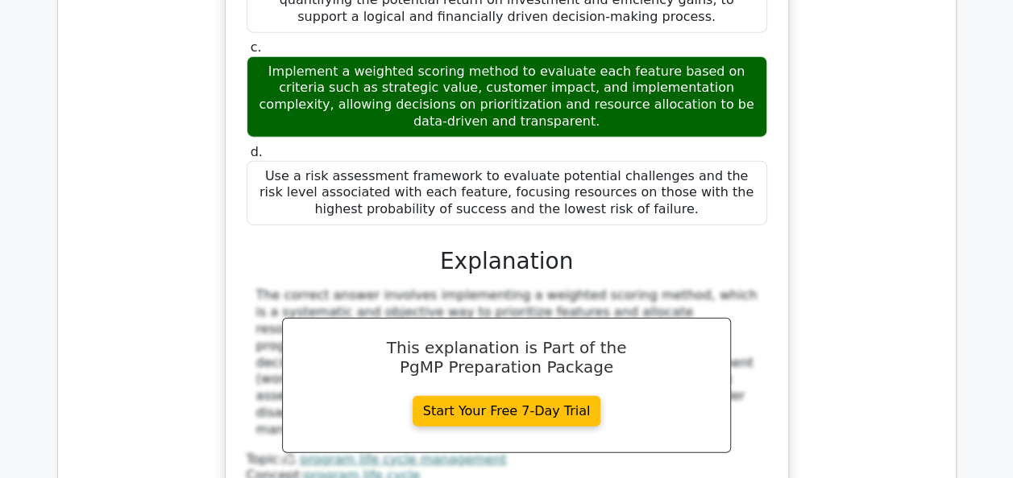
scroll to position [4967, 0]
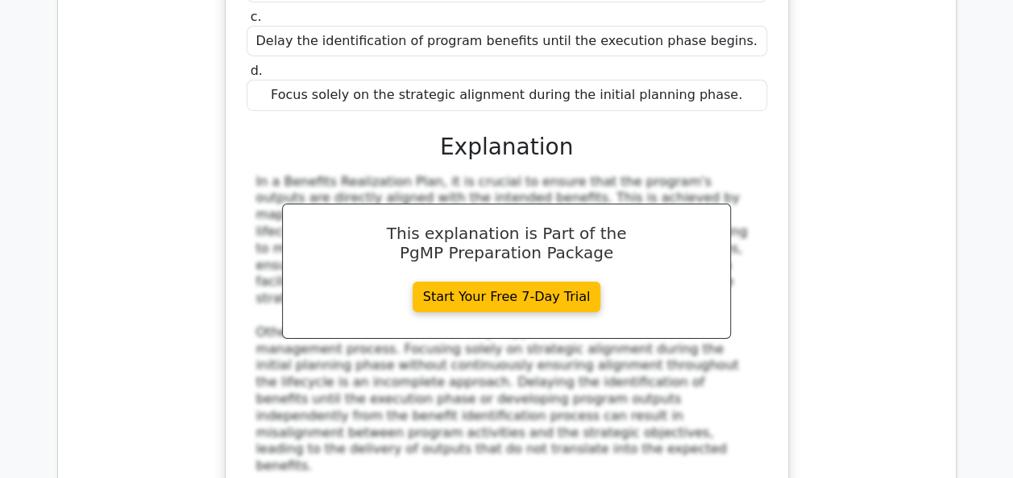
scroll to position [5800, 0]
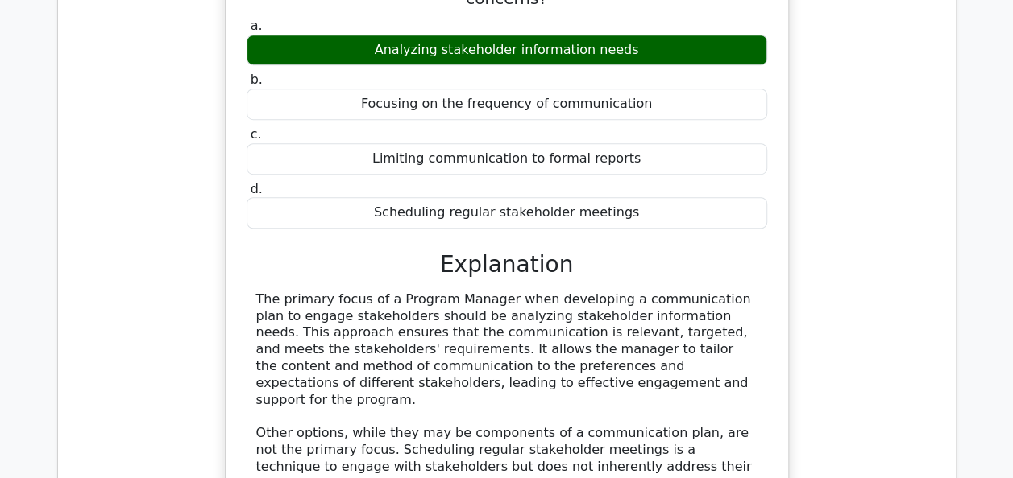
scroll to position [6558, 0]
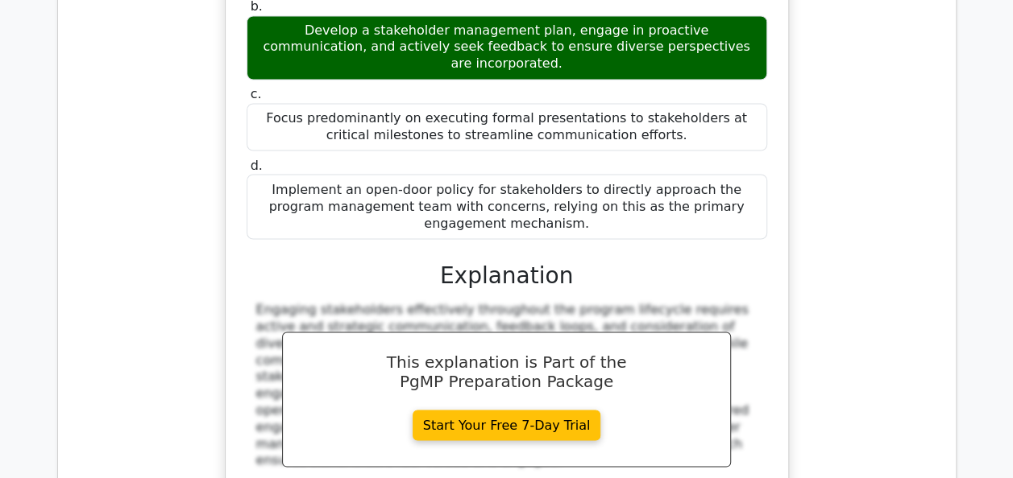
scroll to position [7527, 0]
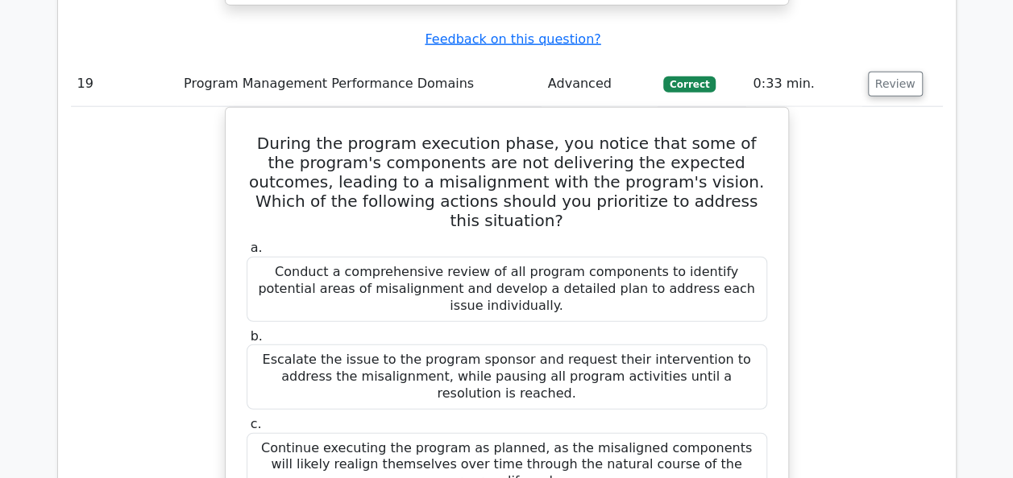
scroll to position [8110, 0]
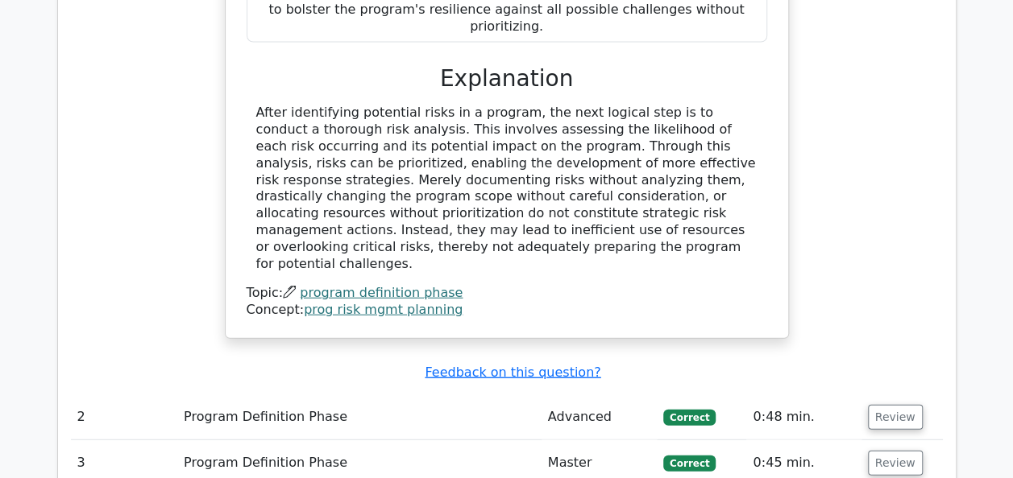
scroll to position [1785, 0]
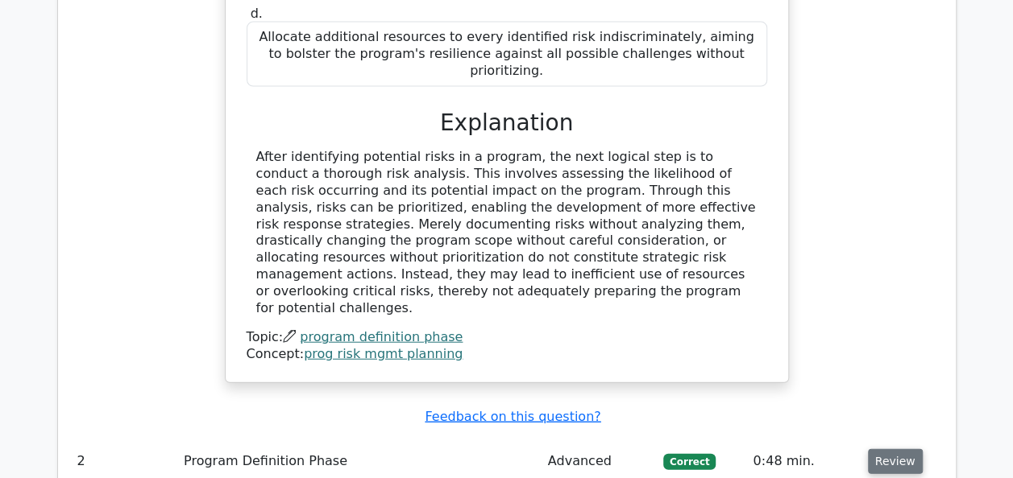
click at [893, 449] on button "Review" at bounding box center [895, 461] width 55 height 25
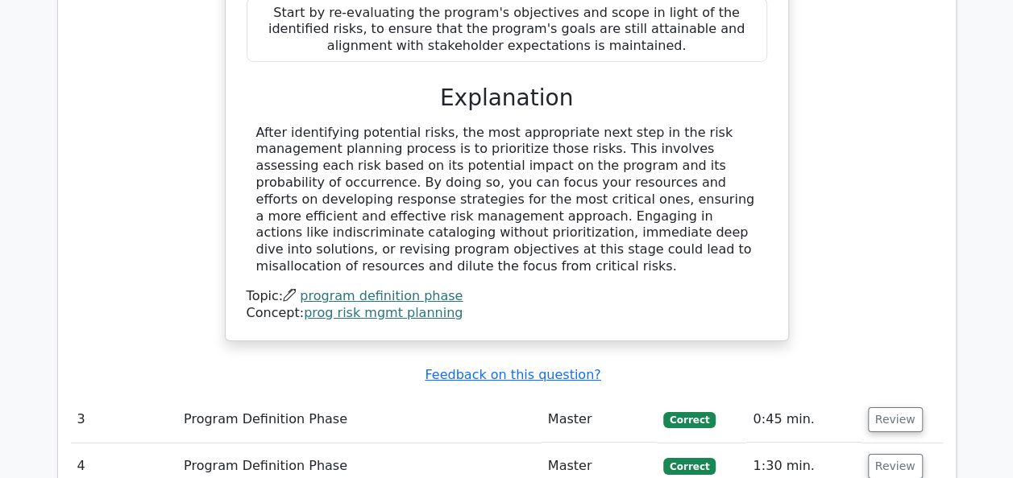
scroll to position [2913, 0]
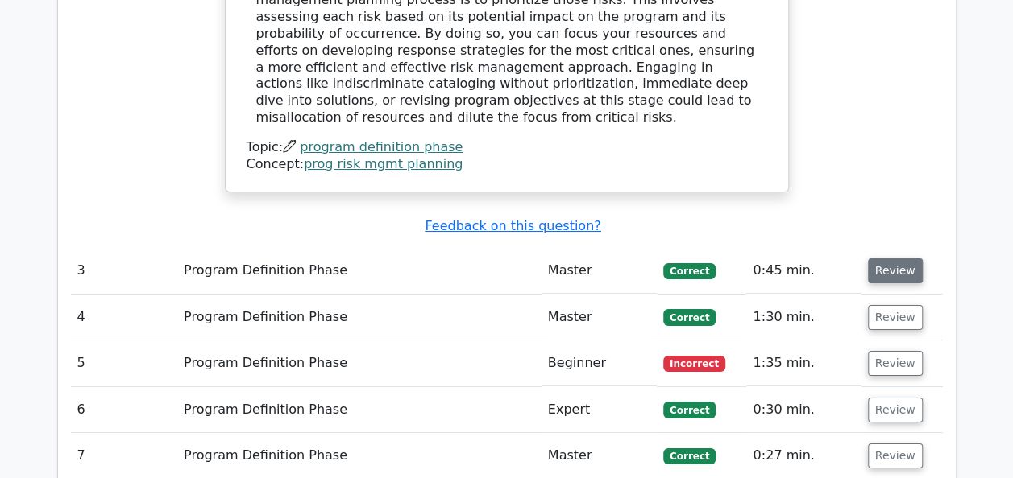
click at [904, 259] on button "Review" at bounding box center [895, 271] width 55 height 25
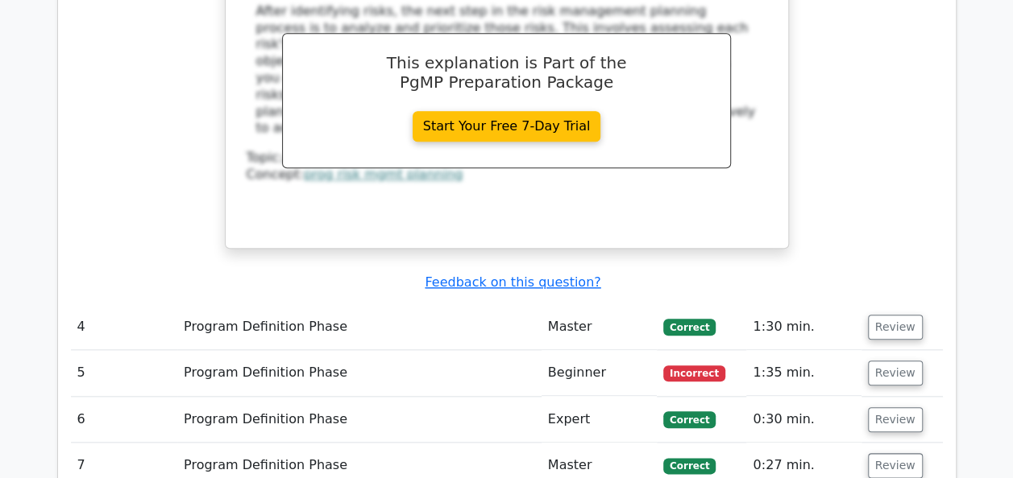
scroll to position [3750, 0]
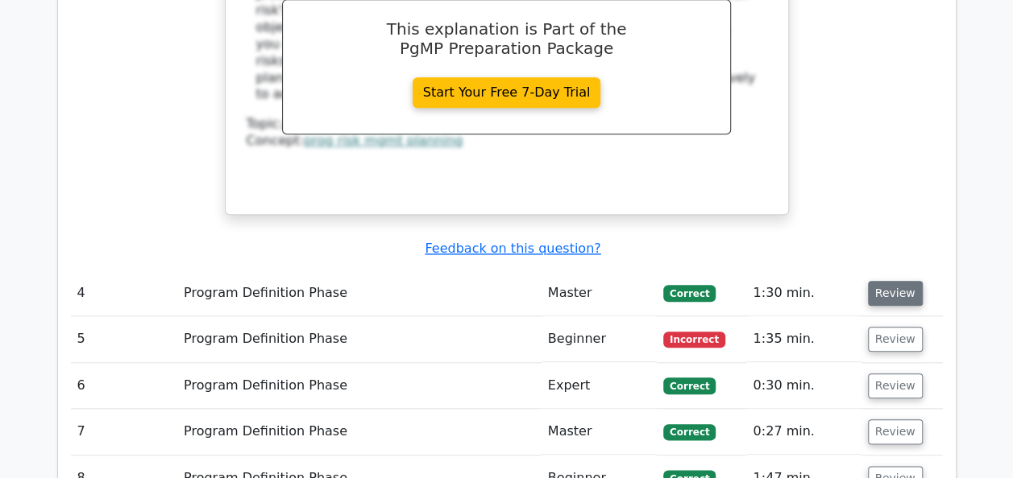
click at [898, 281] on button "Review" at bounding box center [895, 293] width 55 height 25
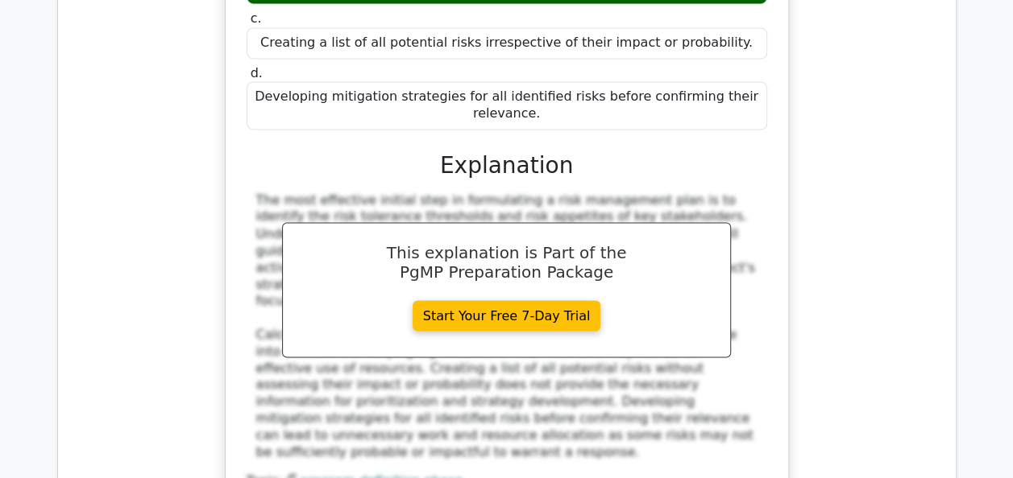
scroll to position [4492, 0]
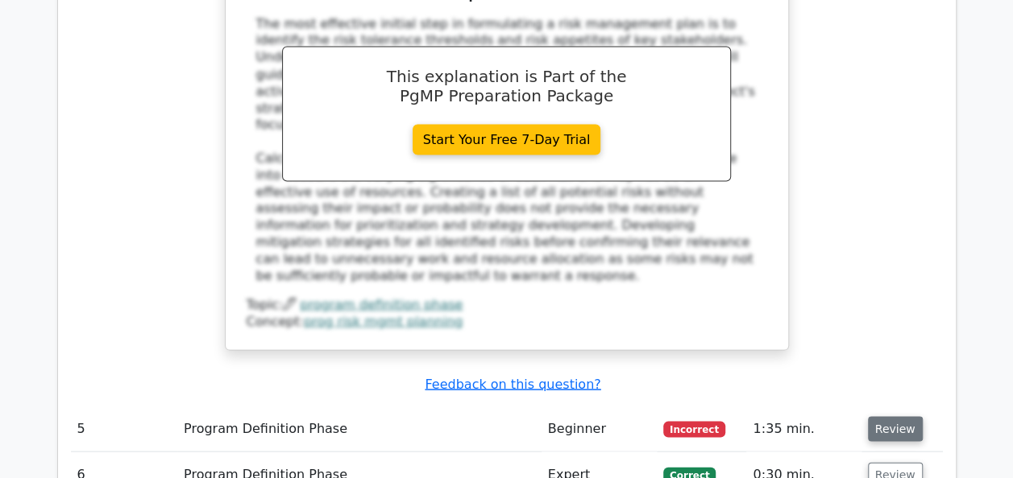
click at [884, 416] on button "Review" at bounding box center [895, 428] width 55 height 25
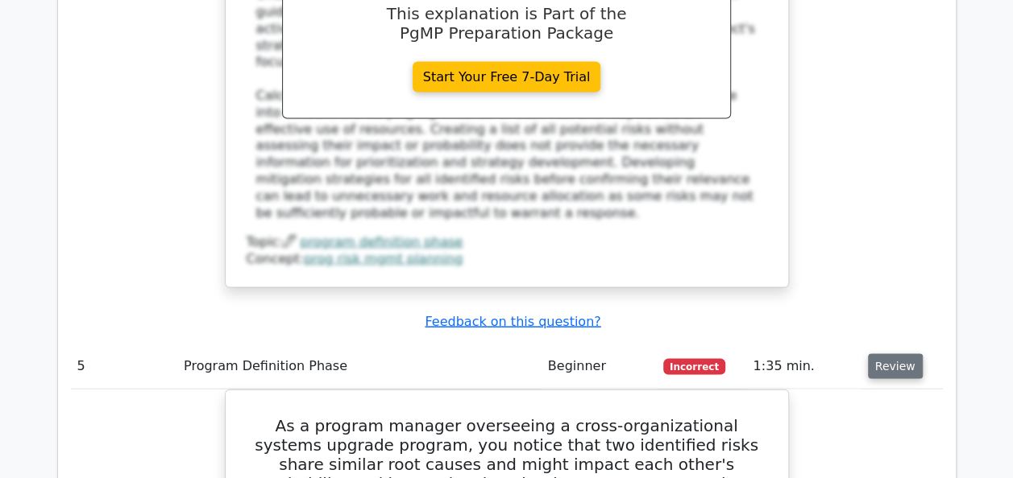
scroll to position [4556, 0]
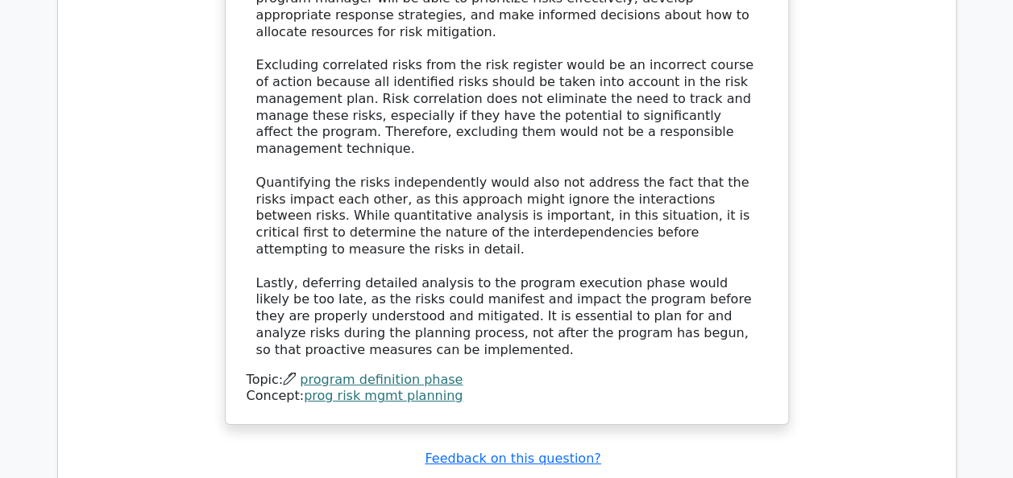
scroll to position [5415, 0]
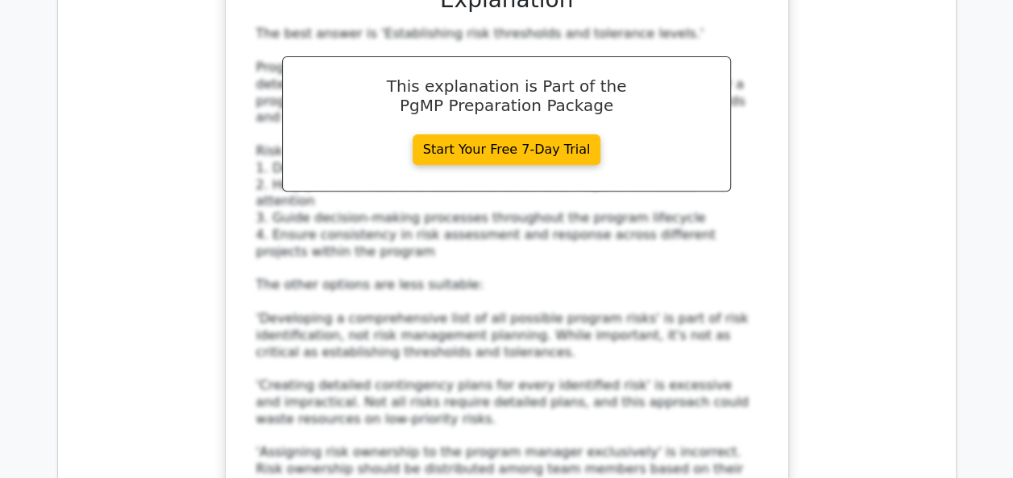
scroll to position [6318, 0]
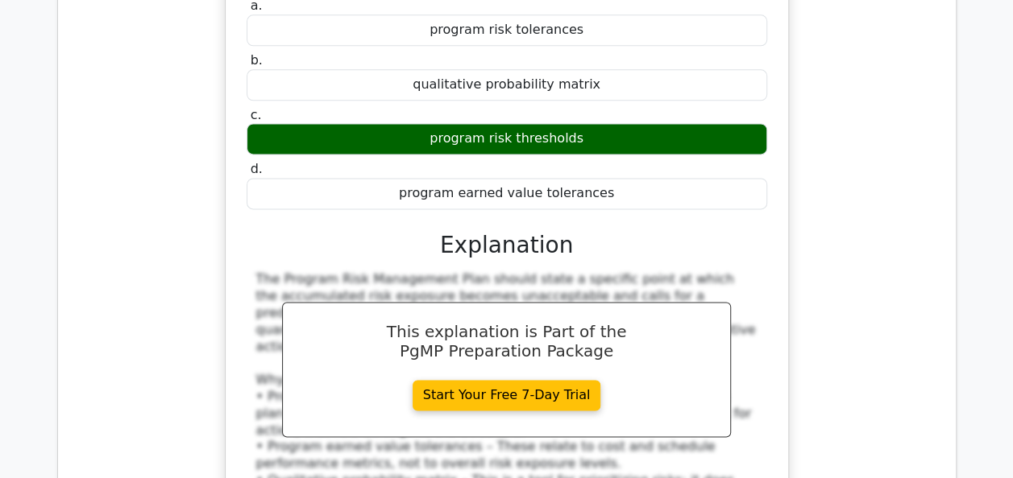
scroll to position [7113, 0]
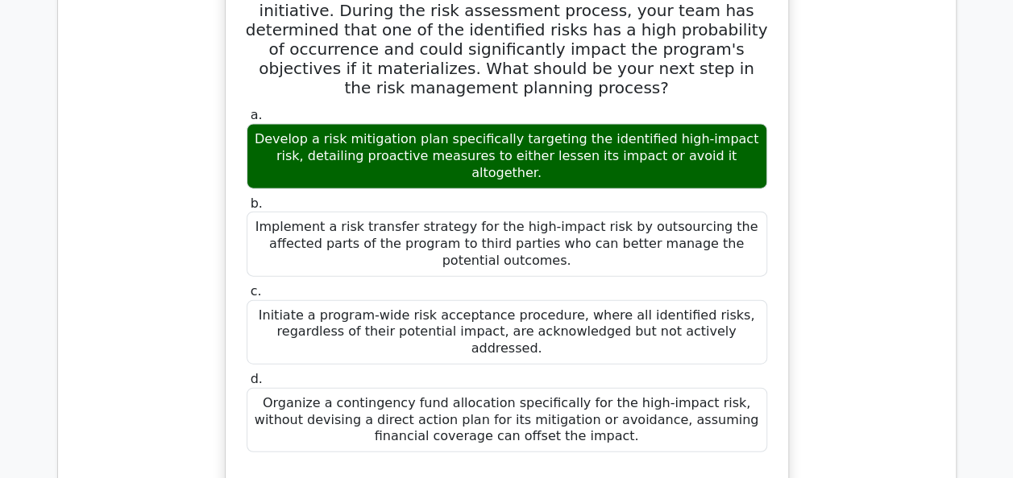
scroll to position [7842, 0]
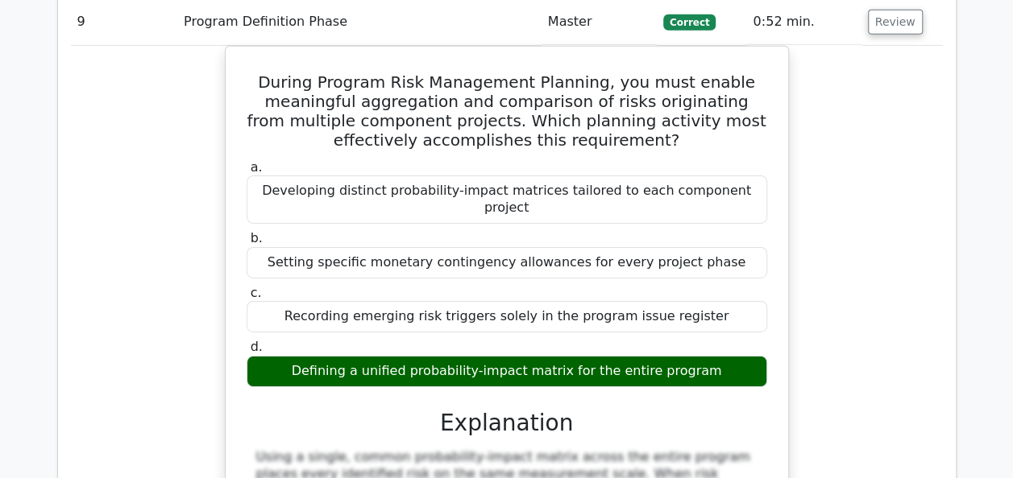
scroll to position [8680, 0]
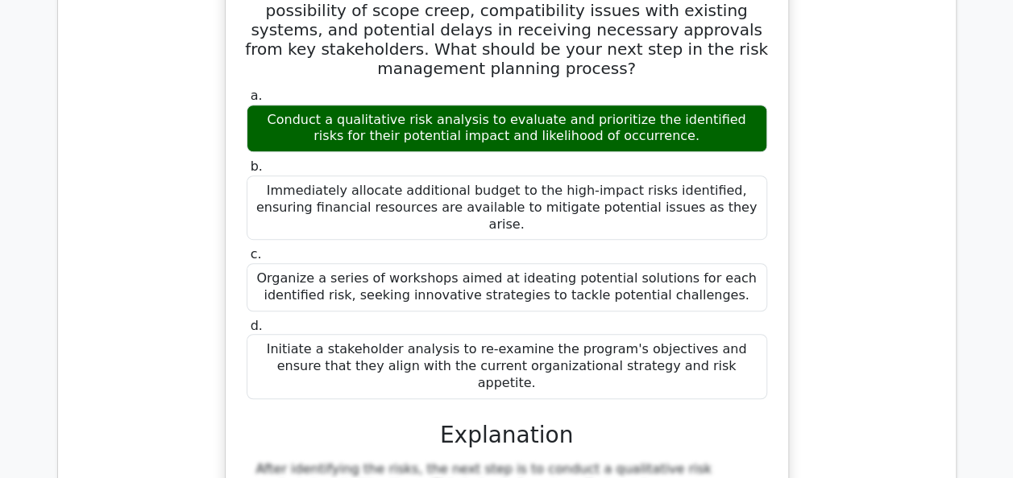
scroll to position [9540, 0]
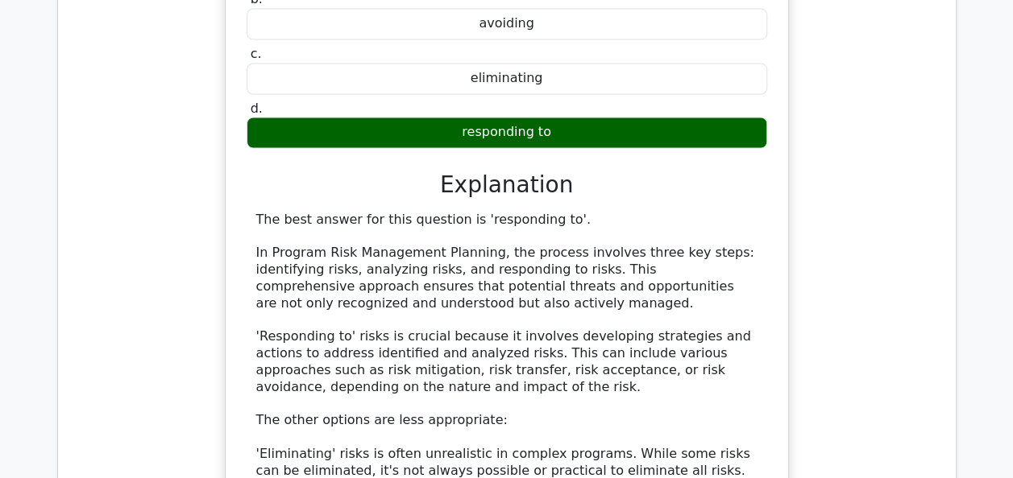
scroll to position [10485, 0]
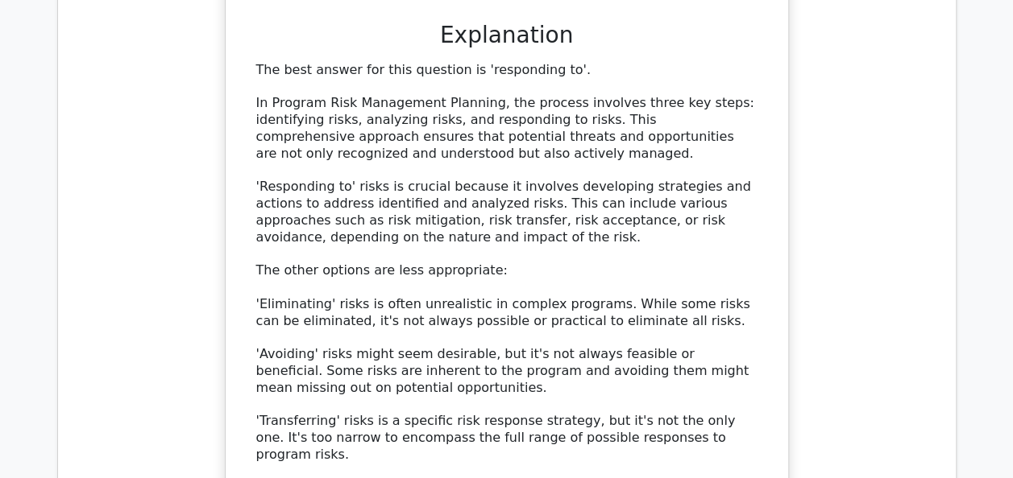
scroll to position [10646, 0]
